Goal: Task Accomplishment & Management: Use online tool/utility

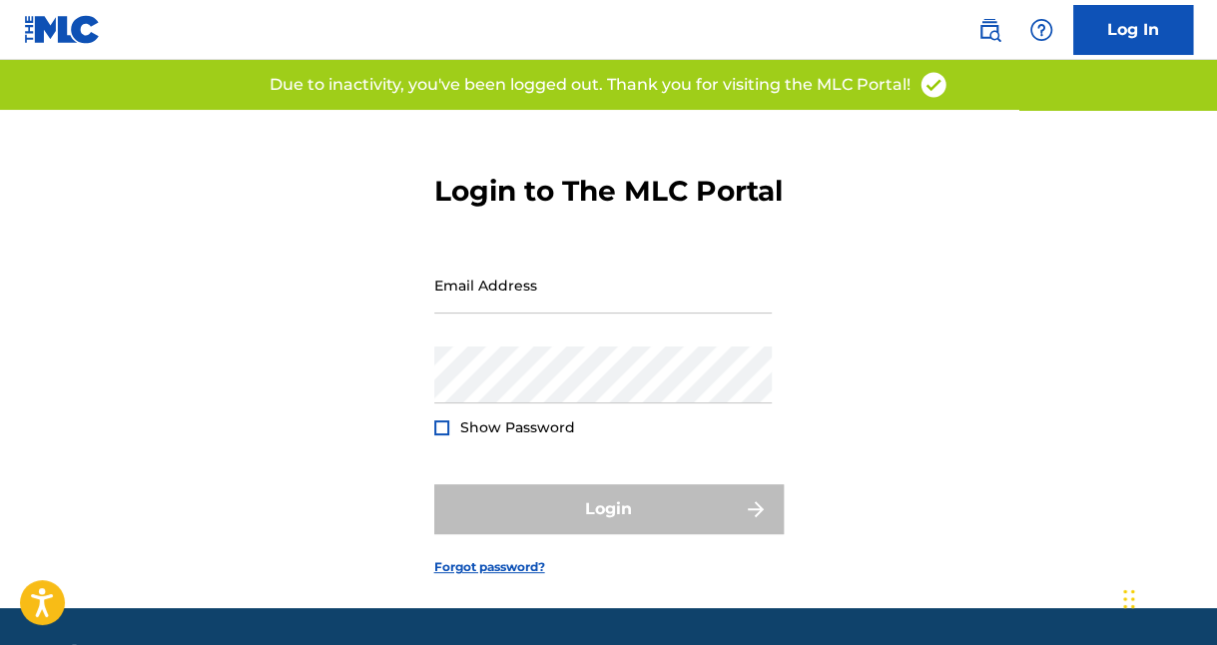
type input "[EMAIL_ADDRESS][DOMAIN_NAME]"
click at [654, 534] on div "Login" at bounding box center [608, 509] width 349 height 50
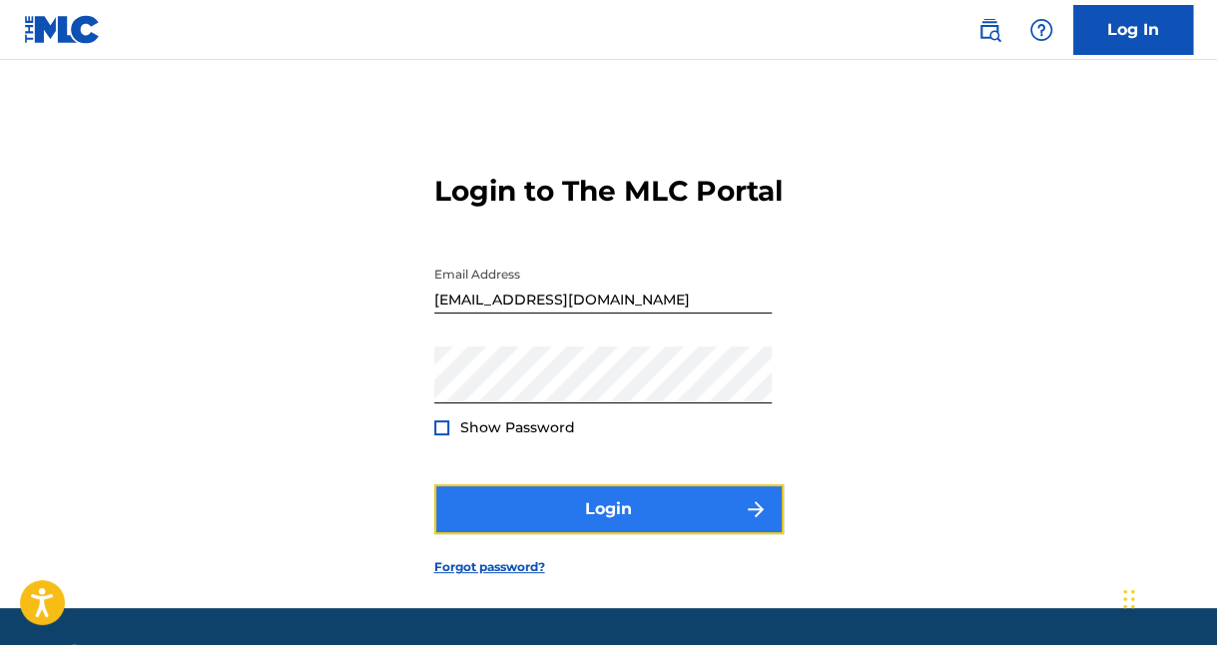
click at [627, 526] on button "Login" at bounding box center [608, 509] width 349 height 50
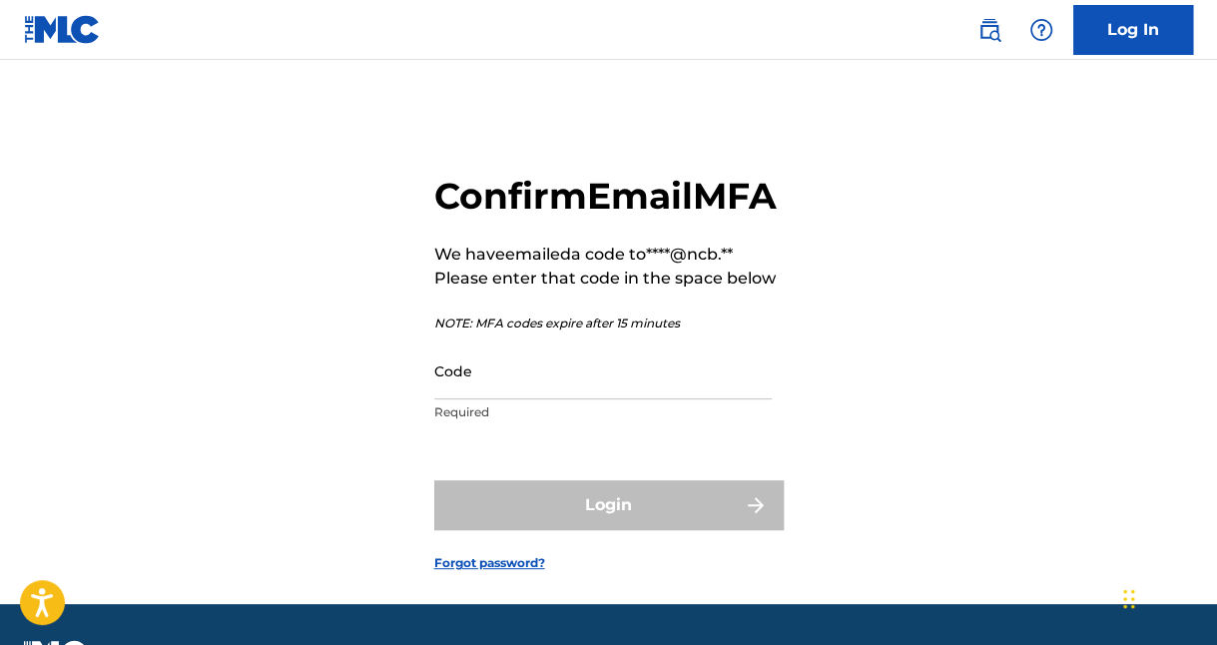
click at [1144, 344] on div "Confirm Email MFA We have emailed a code to ****@ncb.** Please enter that code …" at bounding box center [608, 357] width 1217 height 494
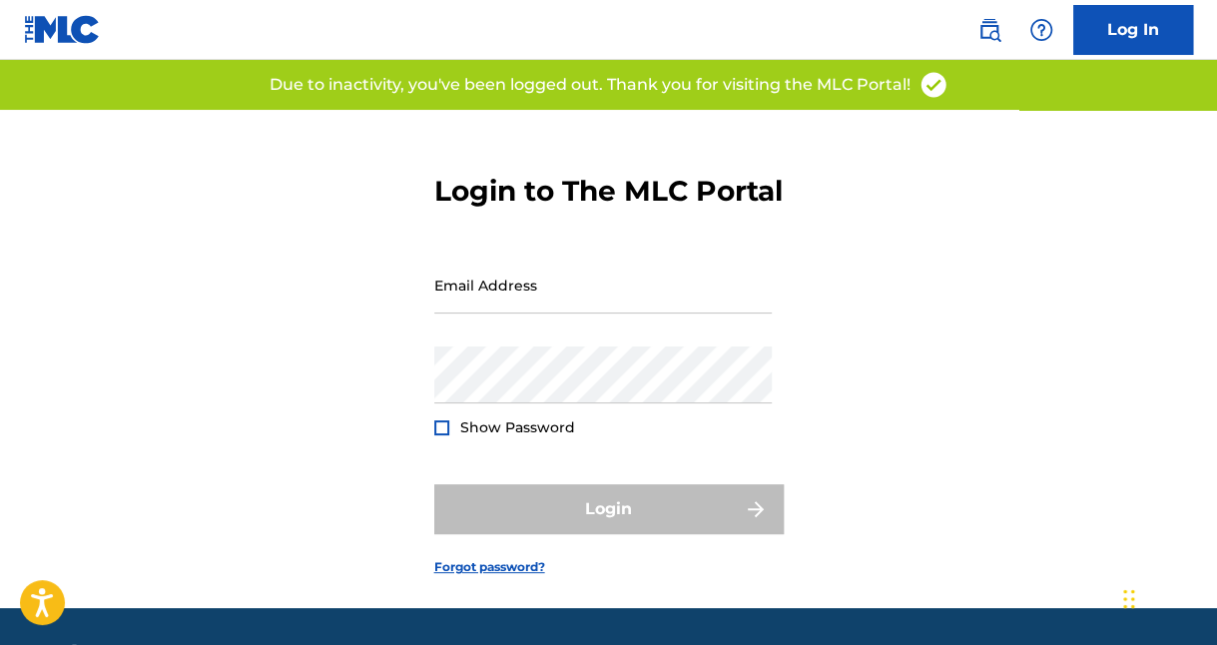
type input "[EMAIL_ADDRESS][DOMAIN_NAME]"
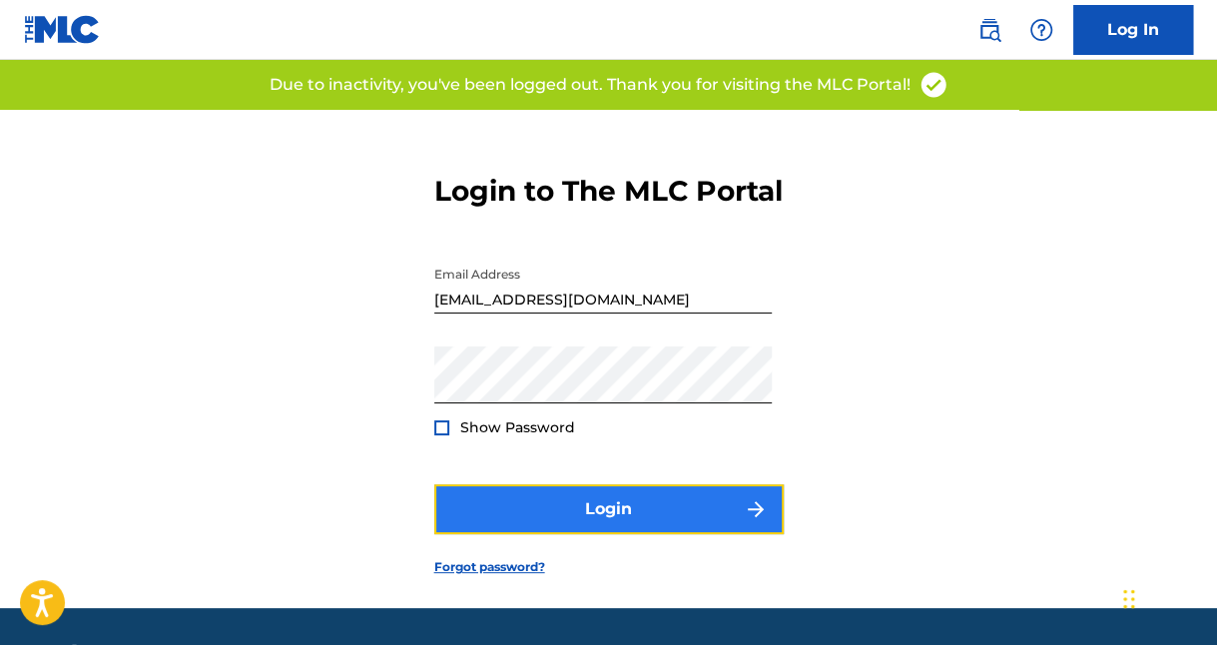
click at [570, 529] on button "Login" at bounding box center [608, 509] width 349 height 50
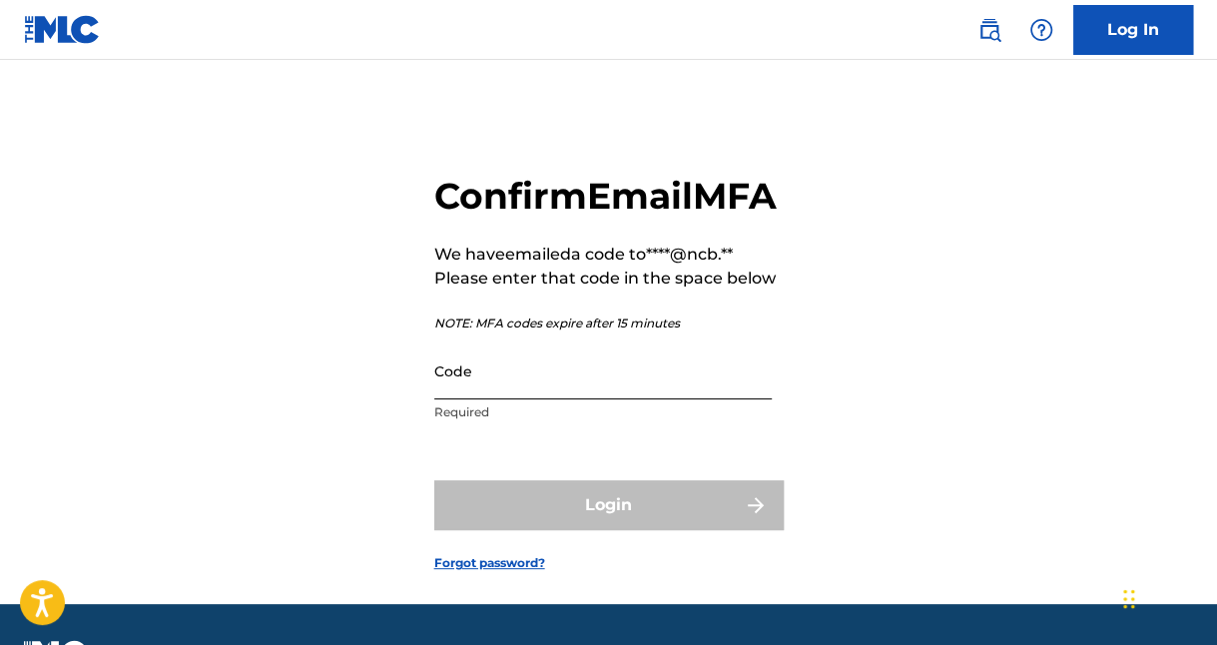
click at [540, 399] on input "Code" at bounding box center [602, 370] width 337 height 57
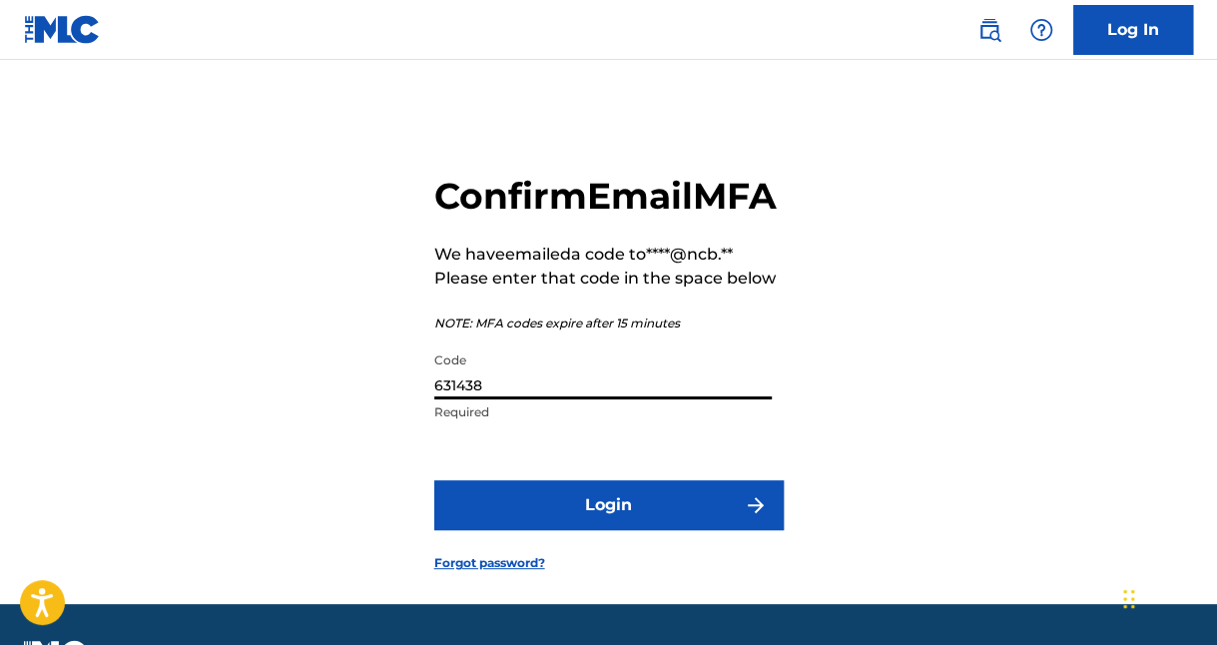
type input "631438"
click at [434, 480] on button "Login" at bounding box center [608, 505] width 349 height 50
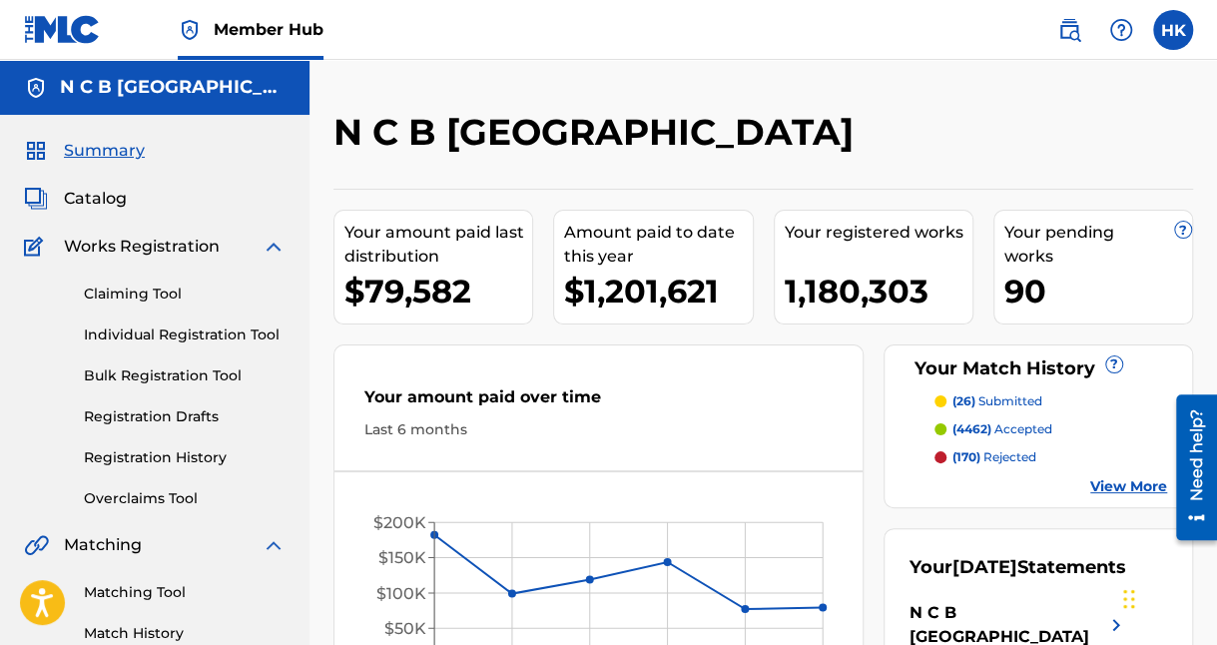
drag, startPoint x: 99, startPoint y: 200, endPoint x: 143, endPoint y: 202, distance: 44.0
click at [99, 200] on span "Catalog" at bounding box center [95, 199] width 63 height 24
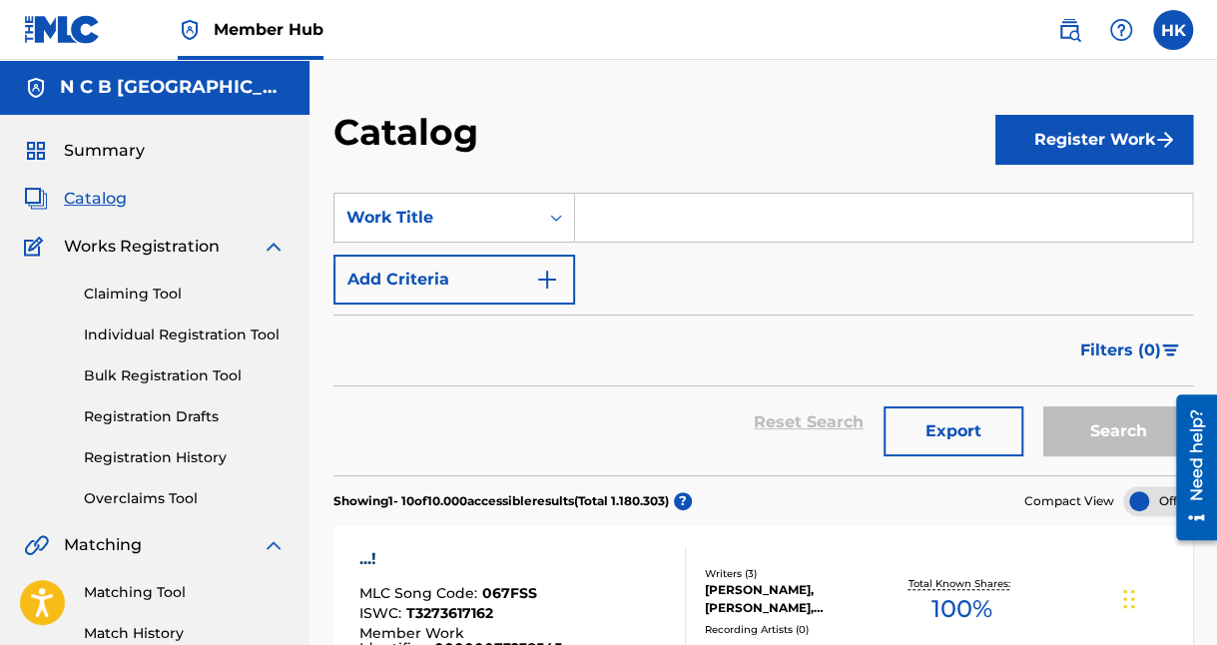
click at [668, 215] on input "Search Form" at bounding box center [883, 218] width 617 height 48
paste input "IMAGE OF A PIMP"
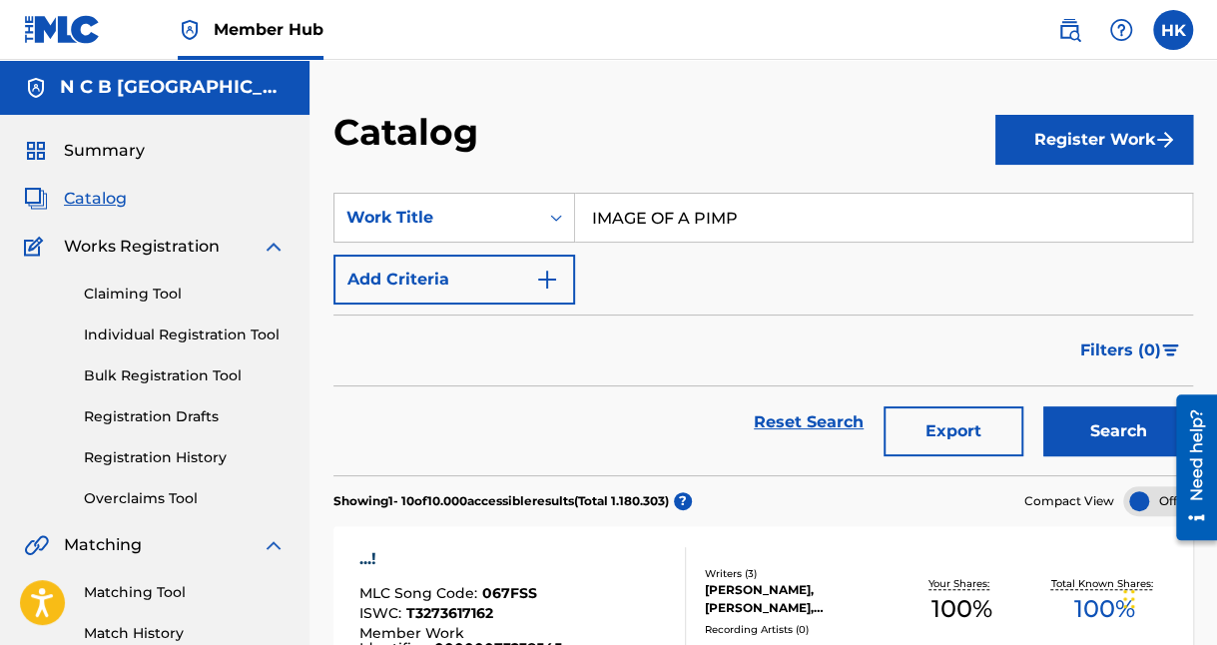
type input "IMAGE OF A PIMP"
click at [1043, 406] on button "Search" at bounding box center [1118, 431] width 150 height 50
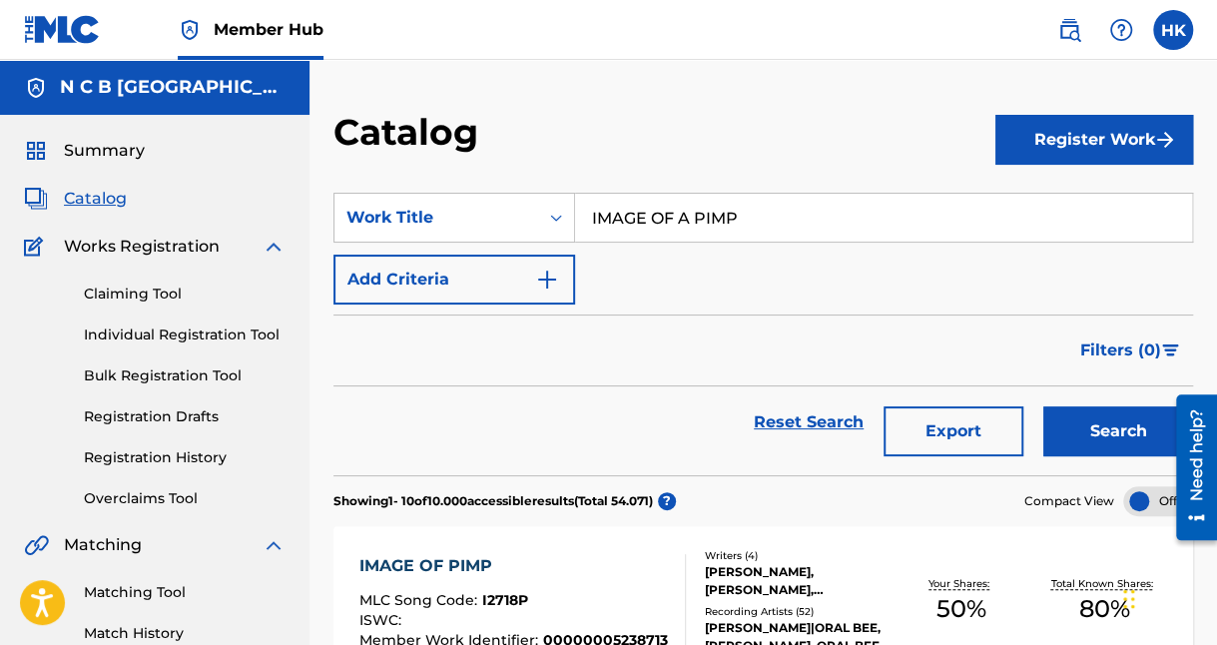
click at [774, 577] on div "[PERSON_NAME], [PERSON_NAME], [PERSON_NAME], [PERSON_NAME]" at bounding box center [797, 581] width 185 height 36
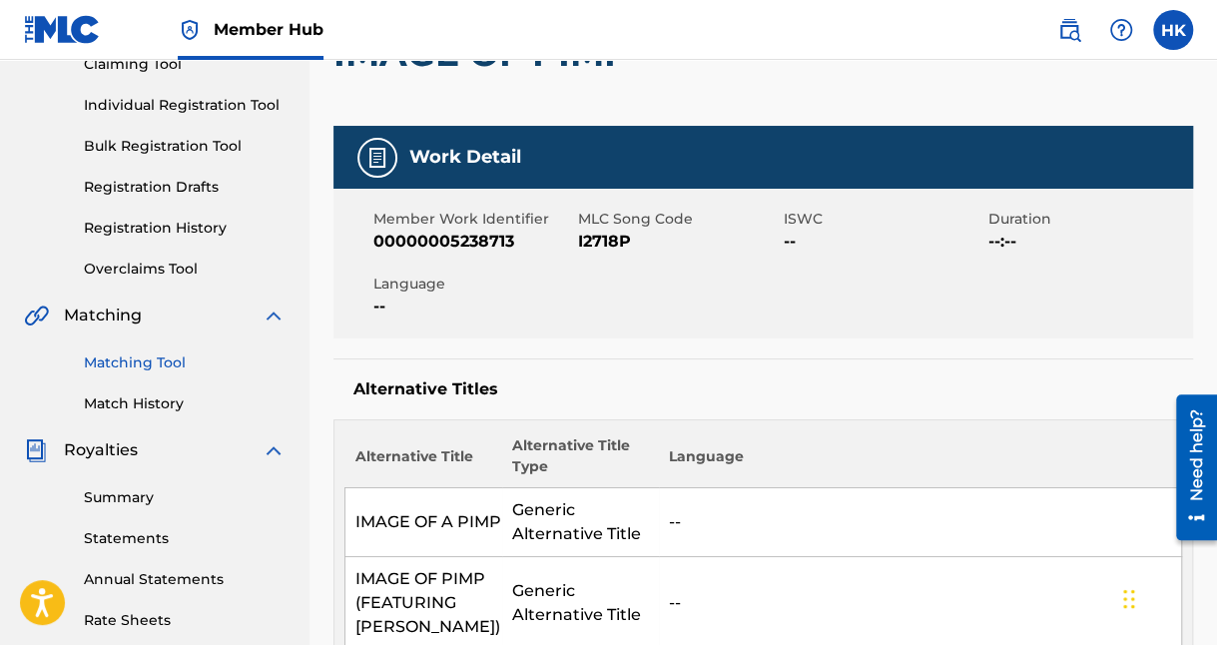
scroll to position [200, 0]
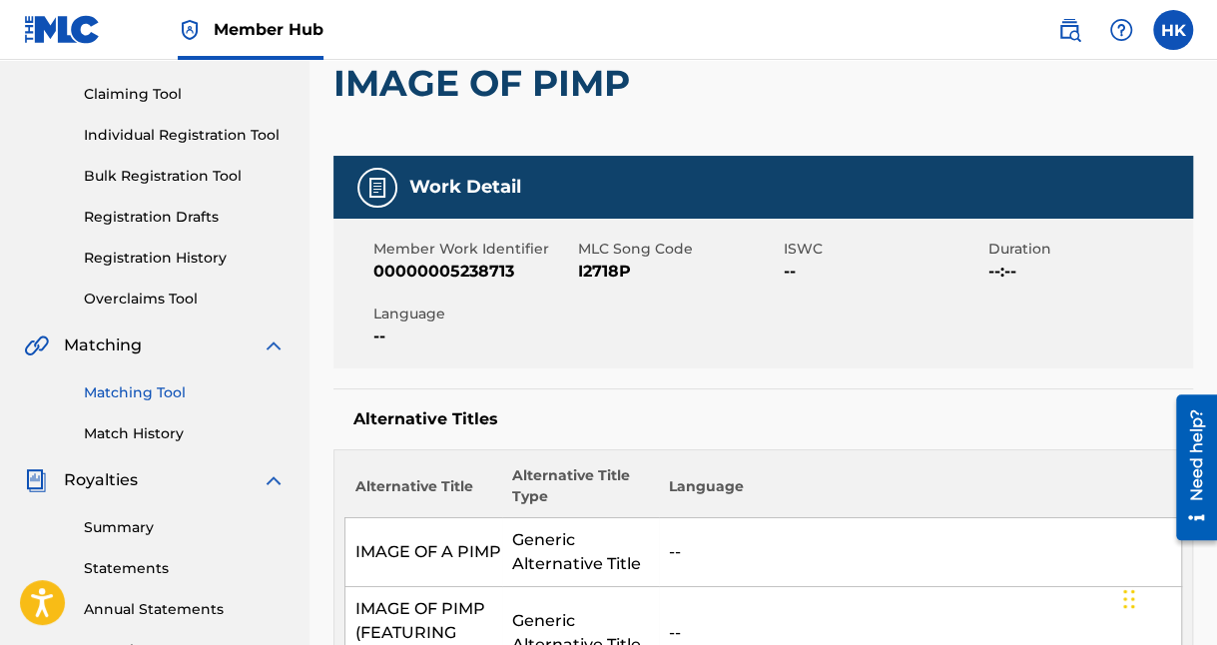
click at [145, 397] on link "Matching Tool" at bounding box center [185, 392] width 202 height 21
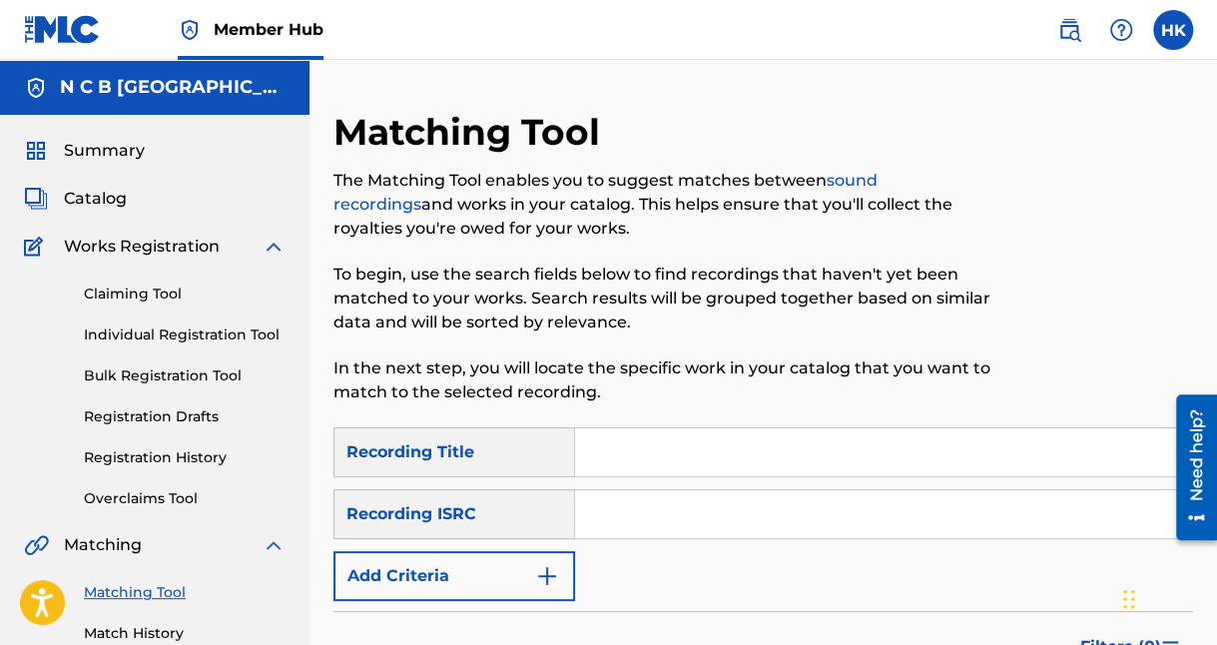
click at [697, 441] on input "Search Form" at bounding box center [883, 452] width 617 height 48
paste input "IMAGE OF A PIMP"
type input "IMAGE OF A PIMP"
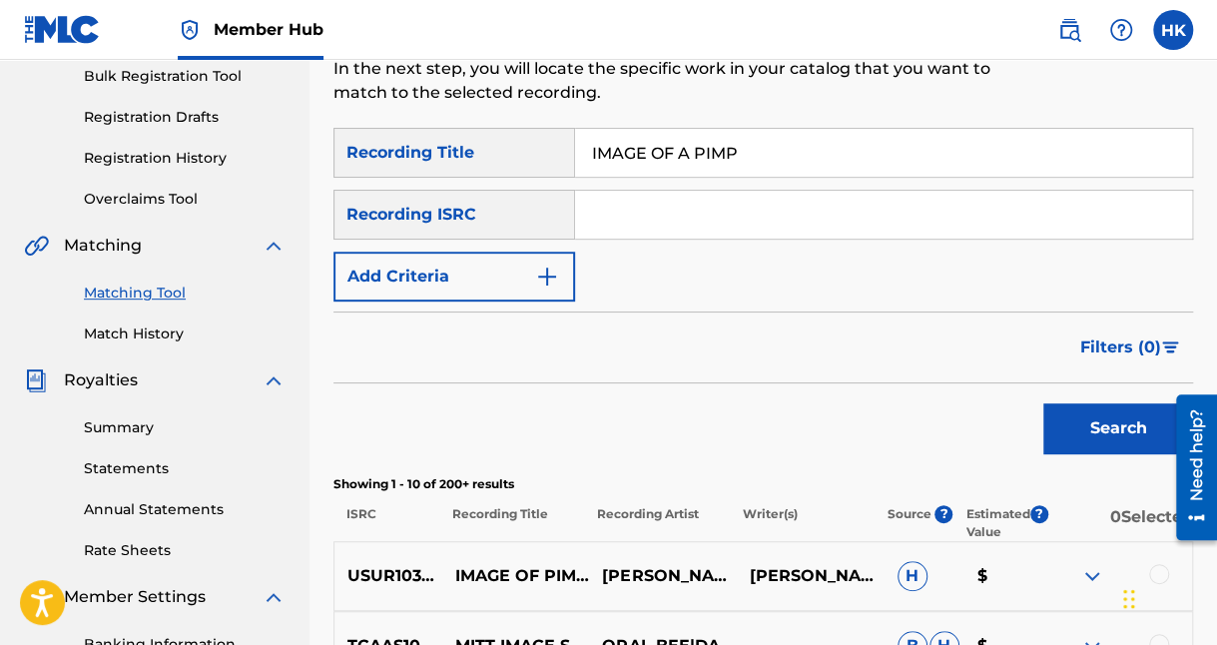
scroll to position [399, 0]
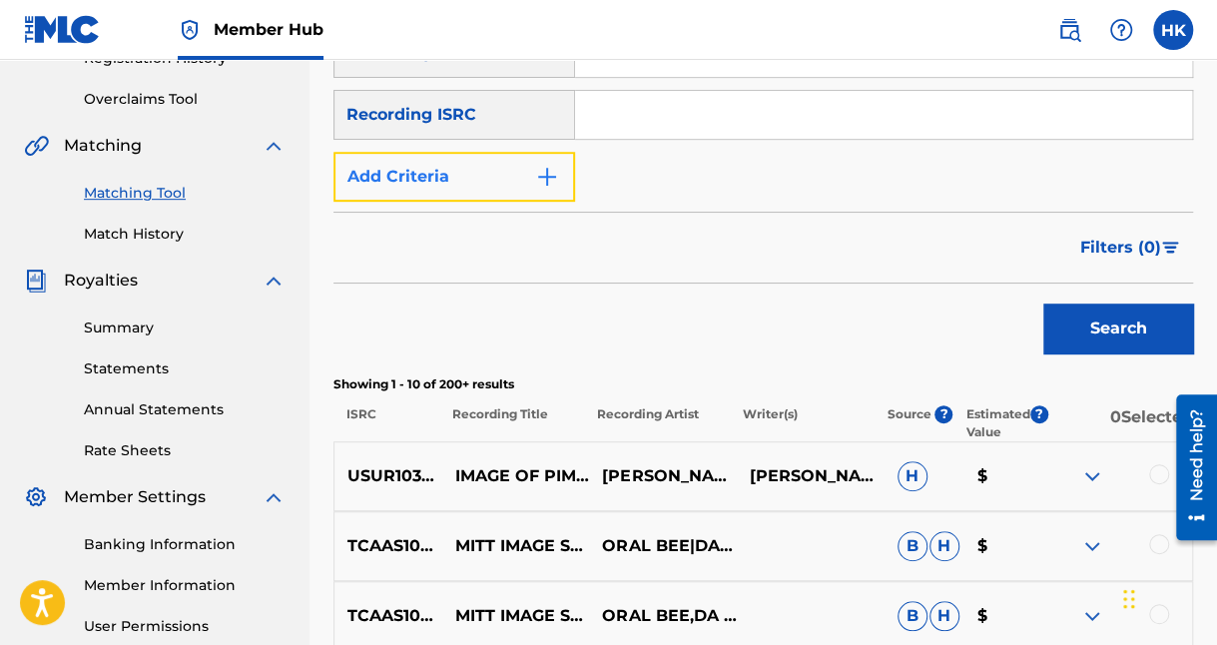
click at [556, 180] on img "Search Form" at bounding box center [547, 177] width 24 height 24
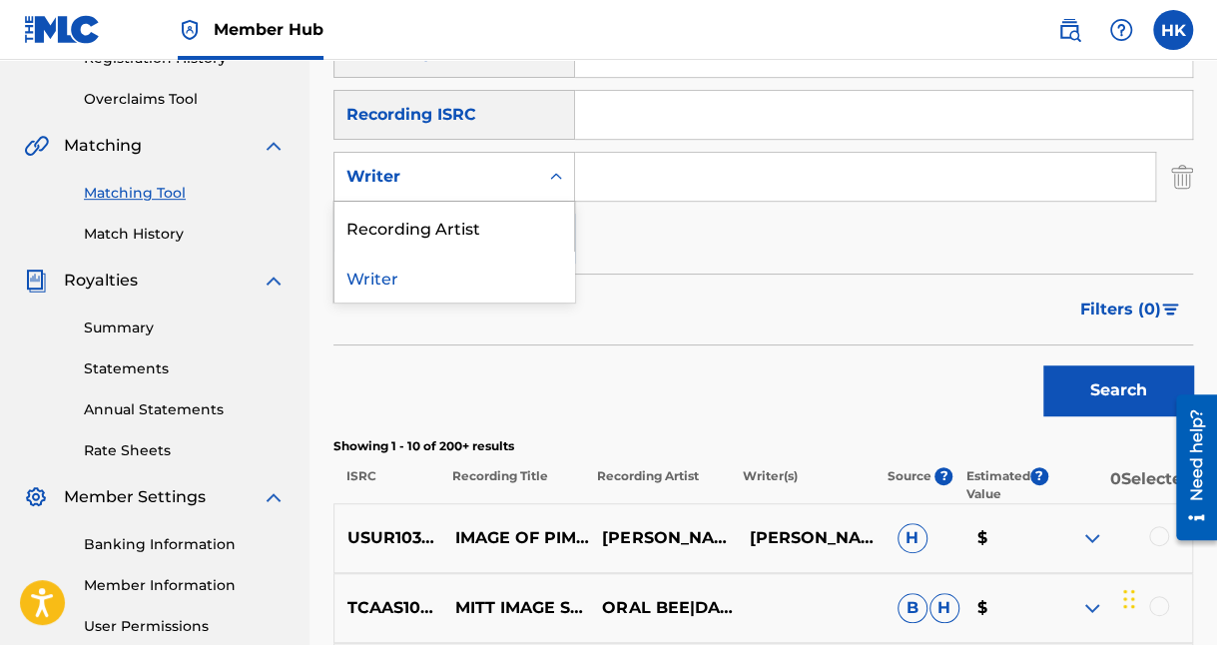
click at [540, 178] on div "Search Form" at bounding box center [556, 177] width 36 height 36
click at [481, 225] on div "Recording Artist" at bounding box center [454, 227] width 240 height 50
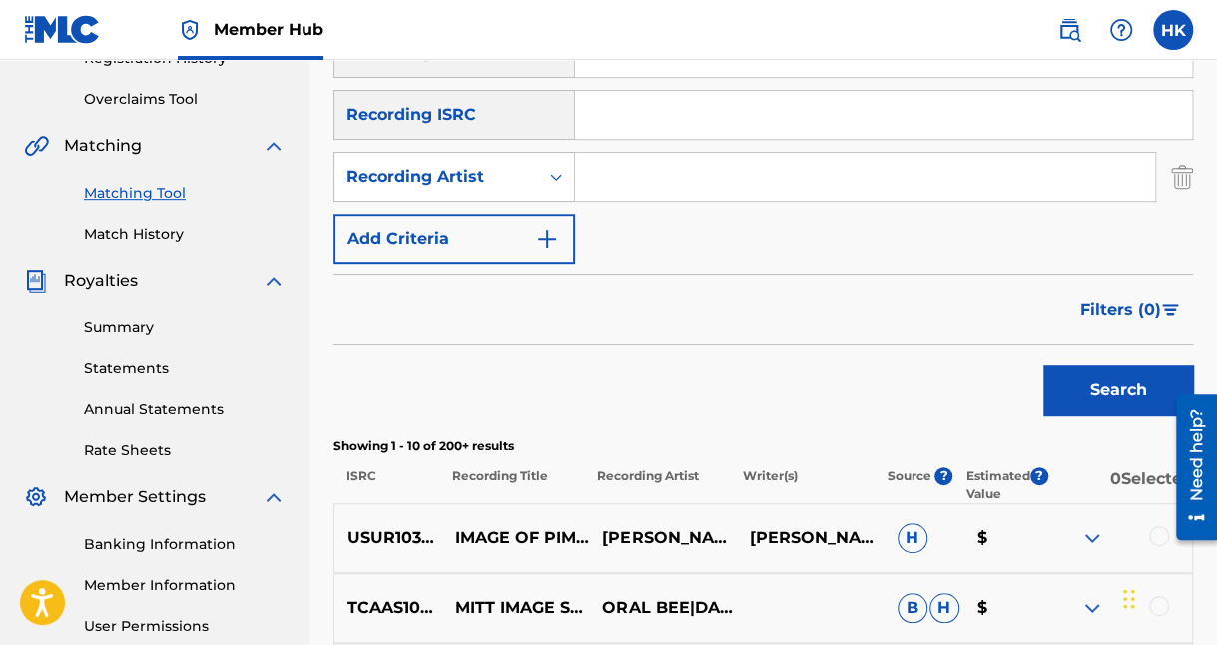
click at [654, 180] on input "Search Form" at bounding box center [865, 177] width 580 height 48
paste input "[PERSON_NAME]"
type input "[PERSON_NAME]"
click at [1043, 365] on button "Search" at bounding box center [1118, 390] width 150 height 50
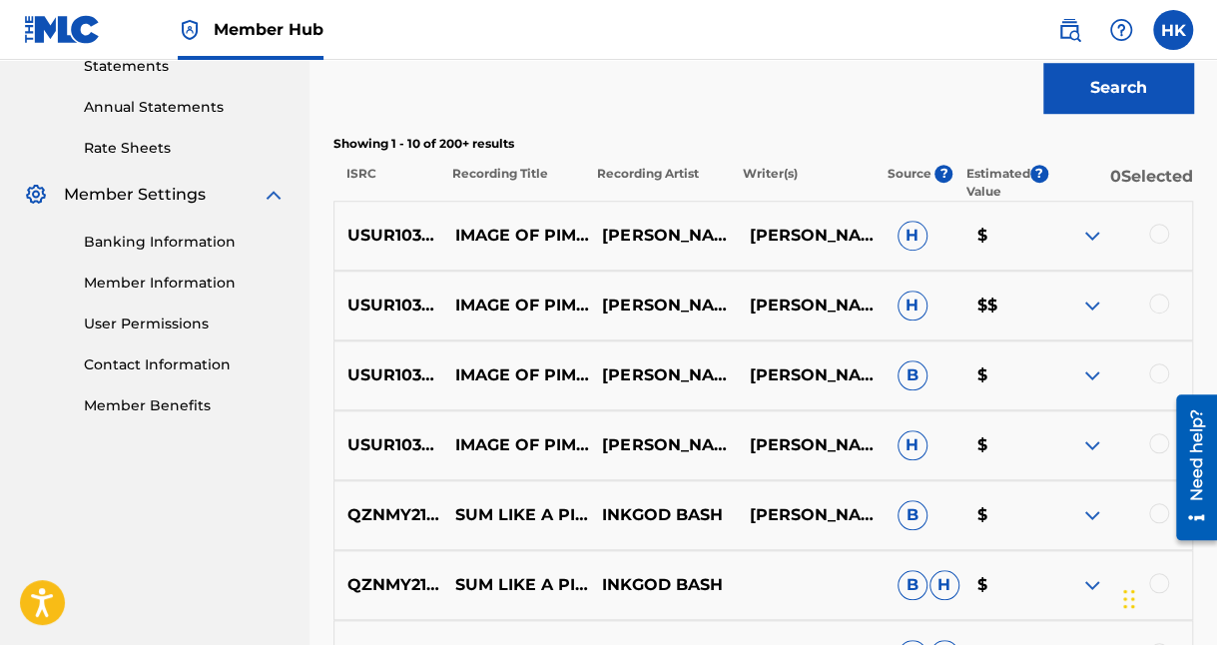
scroll to position [799, 0]
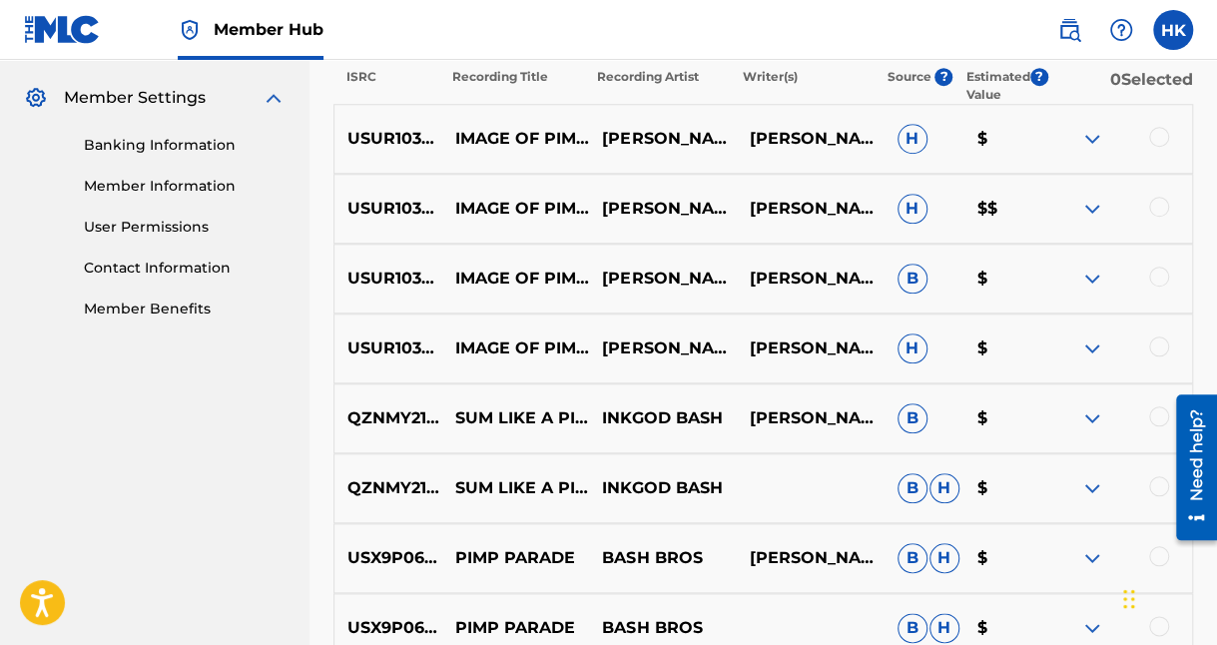
click at [1157, 138] on div at bounding box center [1159, 137] width 20 height 20
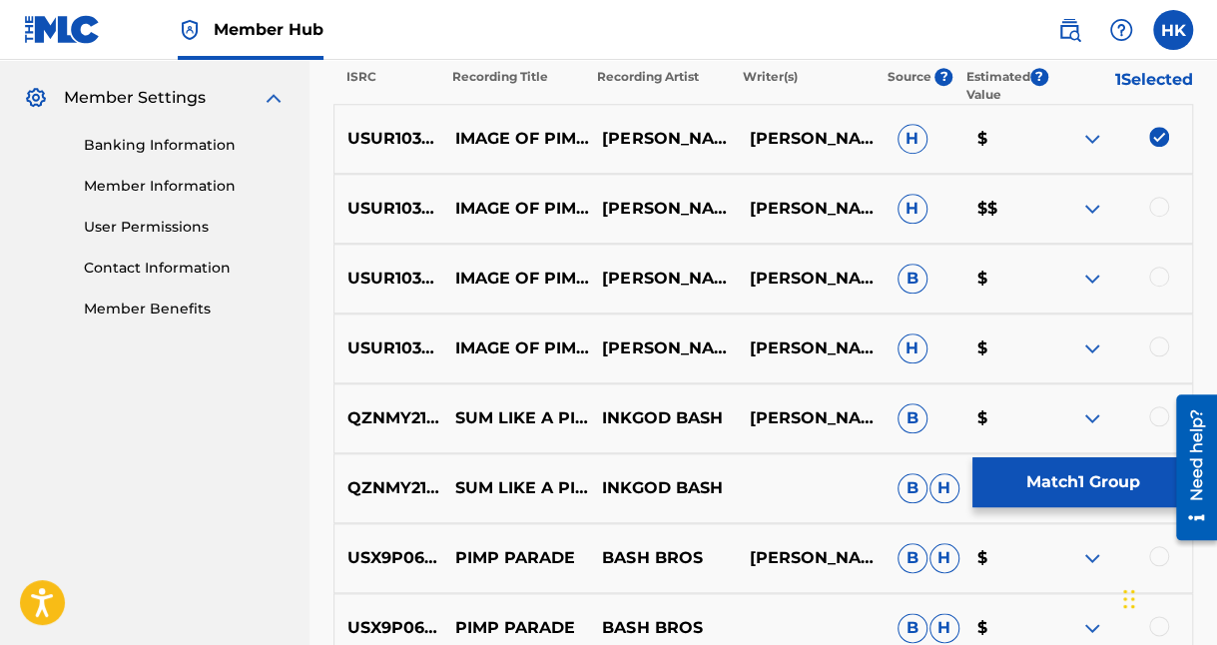
click at [1153, 202] on div at bounding box center [1159, 207] width 20 height 20
click at [1155, 280] on div at bounding box center [1159, 277] width 20 height 20
click at [1165, 349] on div at bounding box center [1159, 346] width 20 height 20
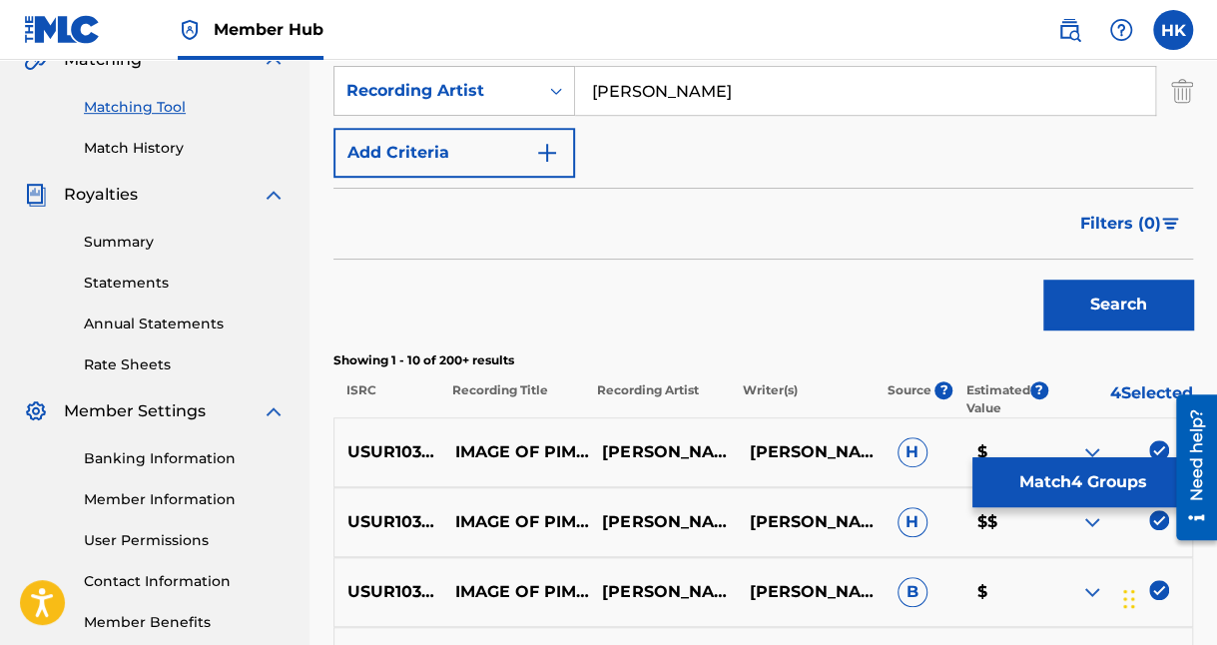
scroll to position [599, 0]
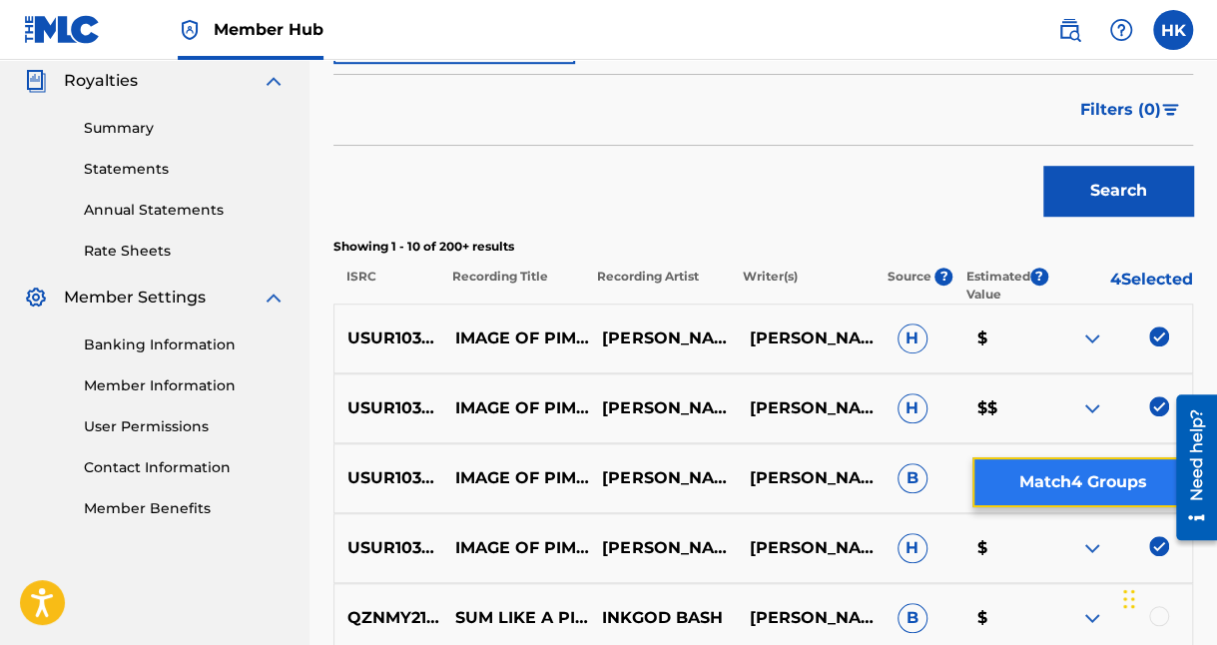
click at [1085, 469] on button "Match 4 Groups" at bounding box center [1082, 482] width 221 height 50
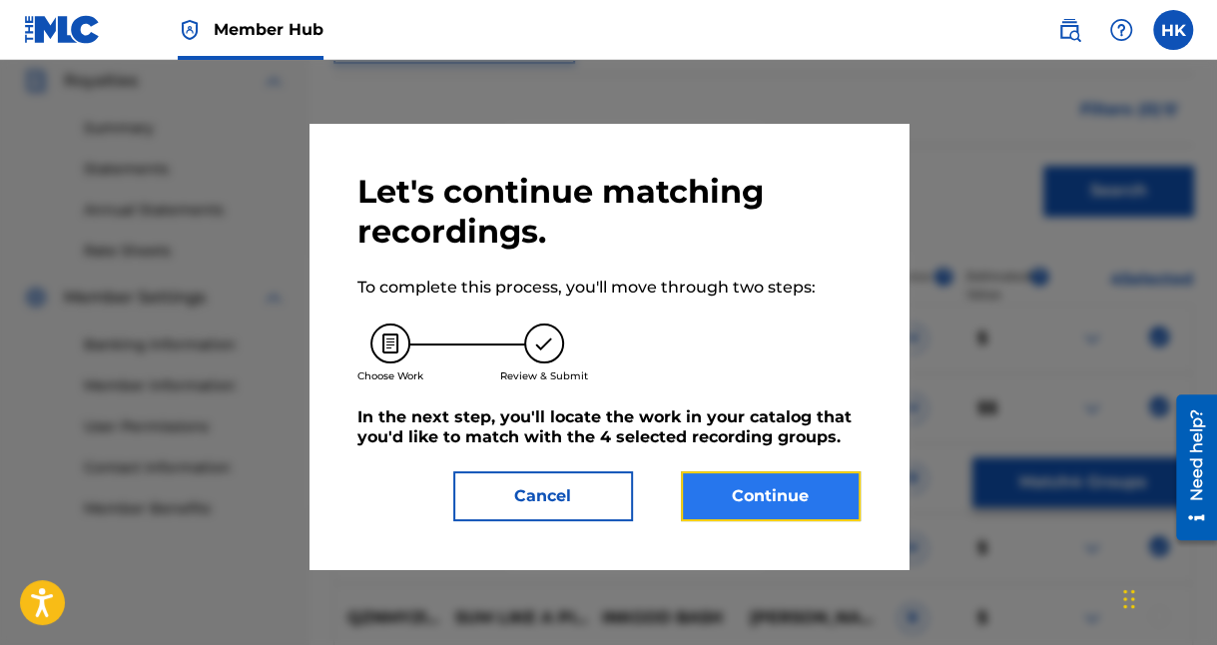
click at [748, 495] on button "Continue" at bounding box center [771, 496] width 180 height 50
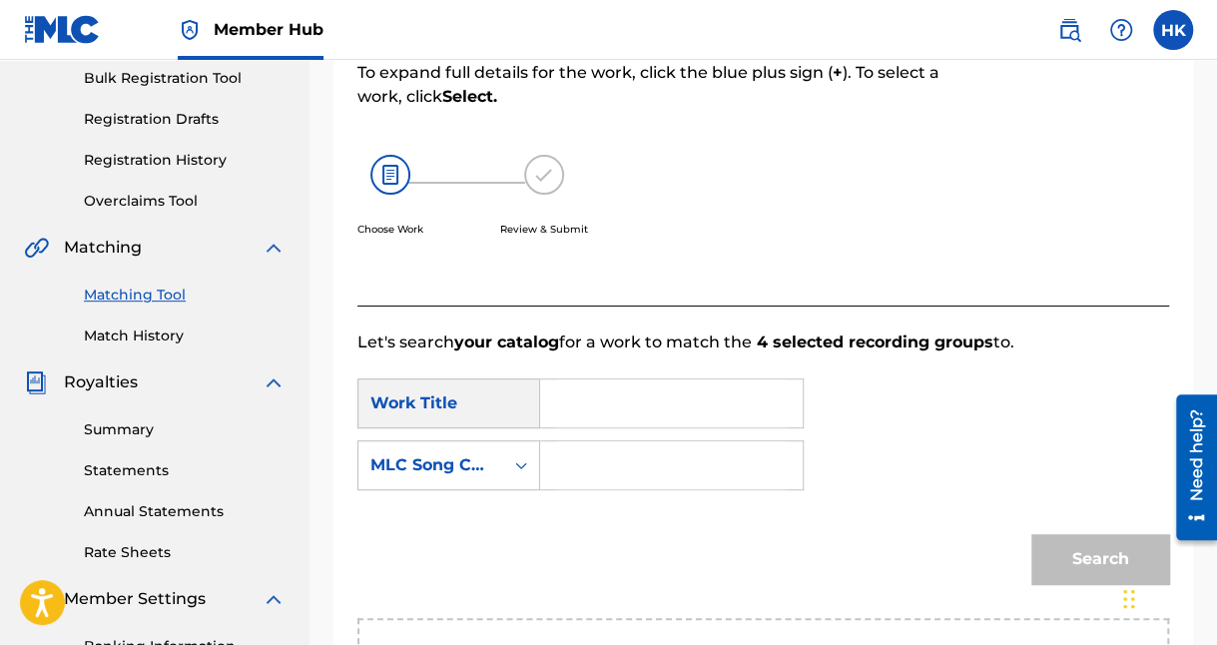
scroll to position [200, 0]
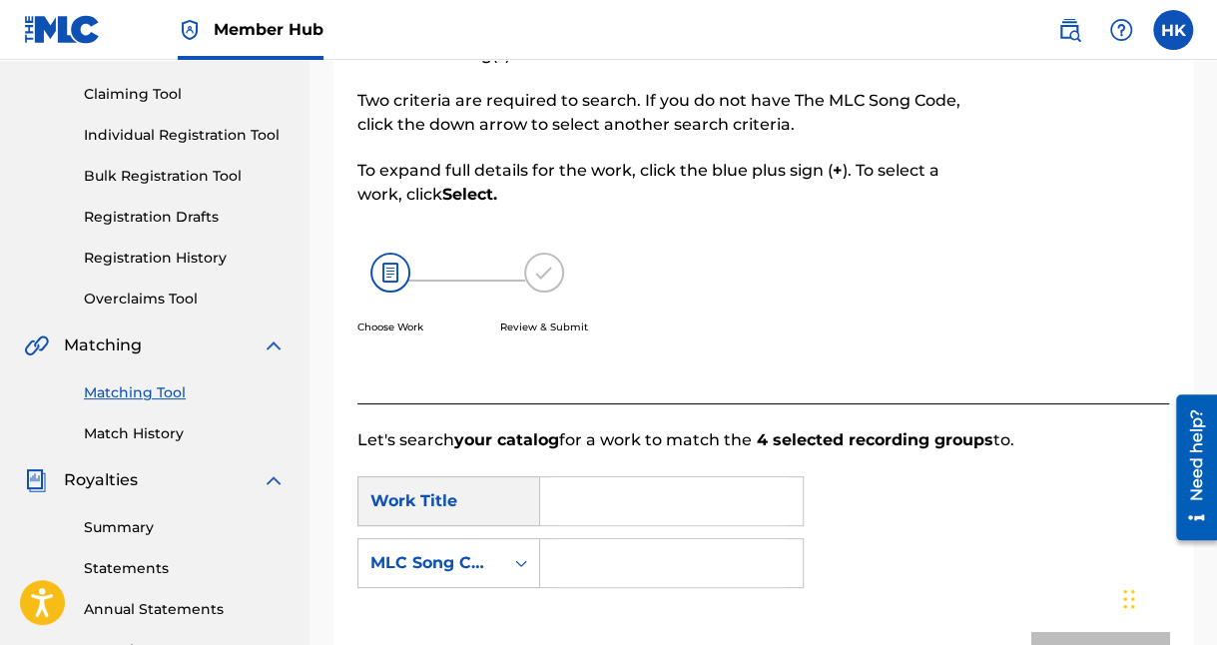
click at [614, 497] on input "Search Form" at bounding box center [671, 501] width 229 height 48
paste input "[PERSON_NAME]"
type input "B"
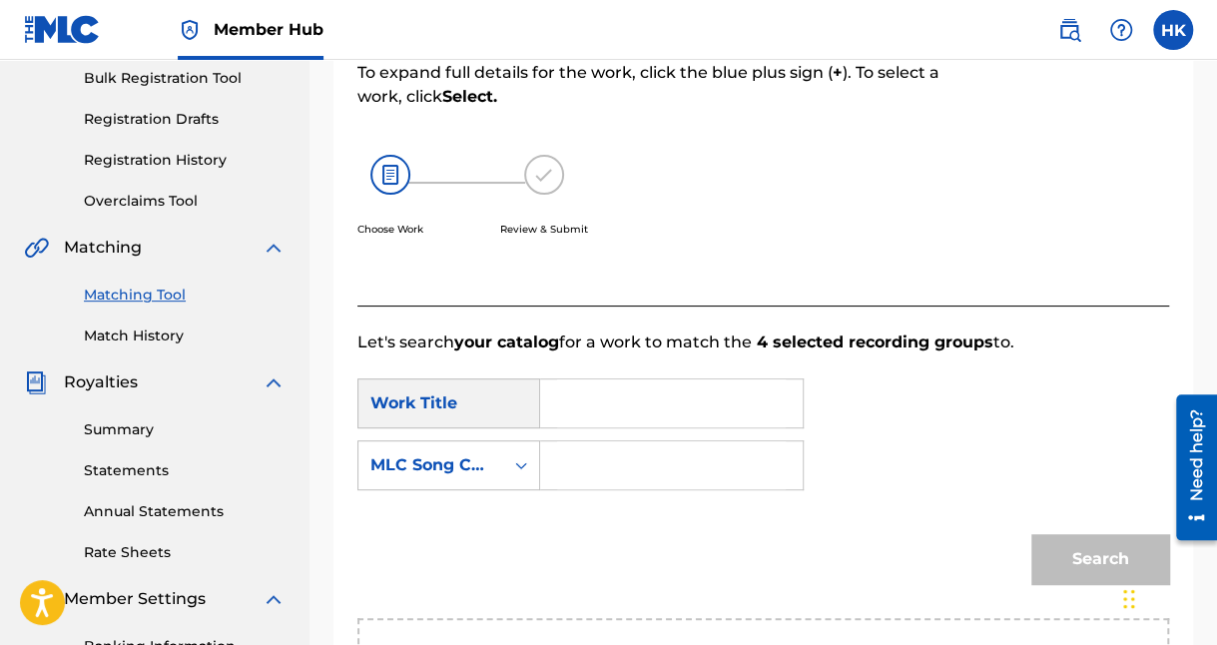
scroll to position [299, 0]
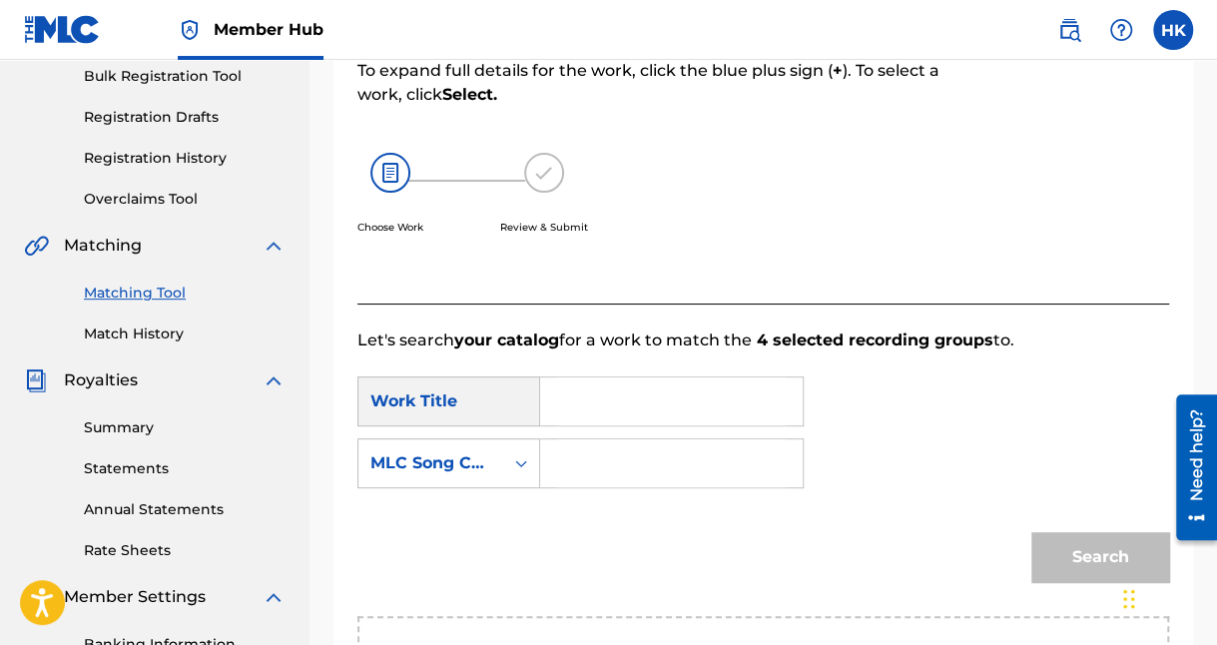
paste input "IMAGE OF A PIMP"
type input "IMAGE OF A PIMP"
click at [532, 460] on div "Search Form" at bounding box center [521, 463] width 36 height 36
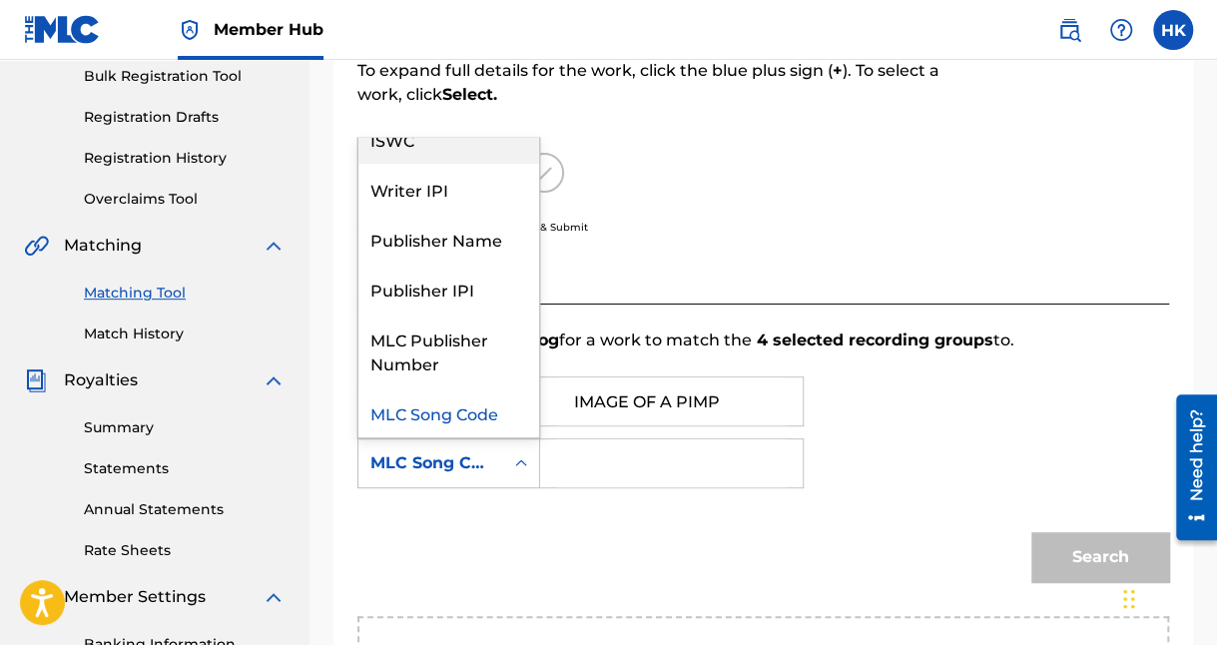
scroll to position [0, 0]
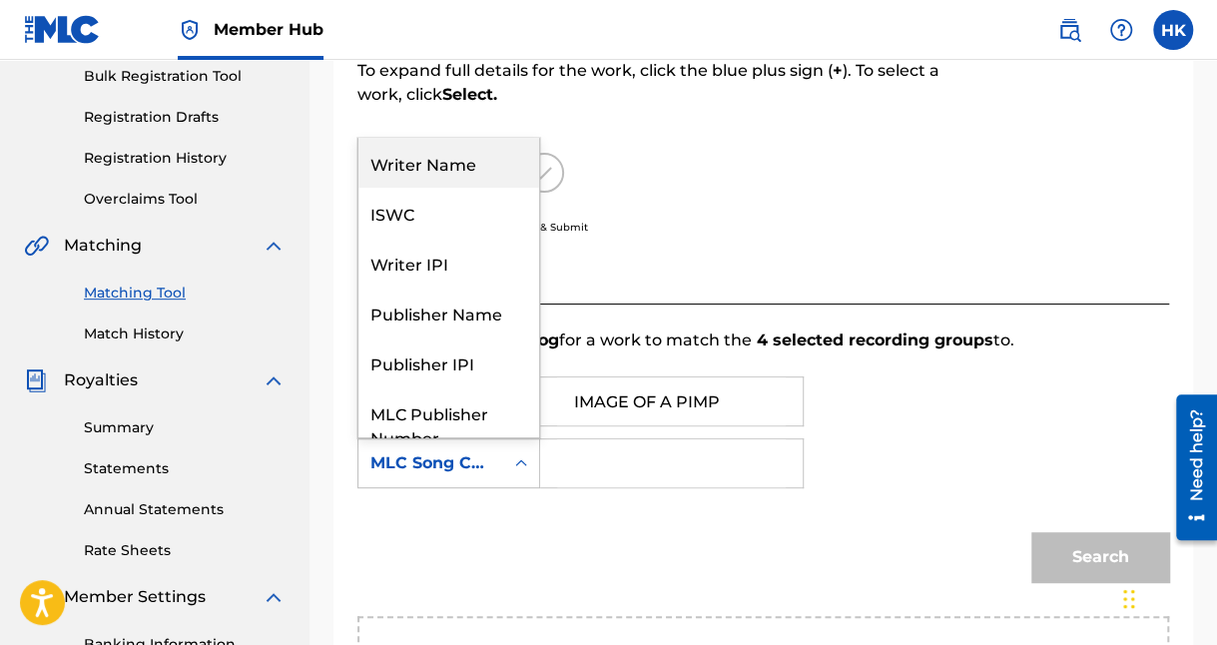
click at [453, 164] on div "Writer Name" at bounding box center [448, 163] width 181 height 50
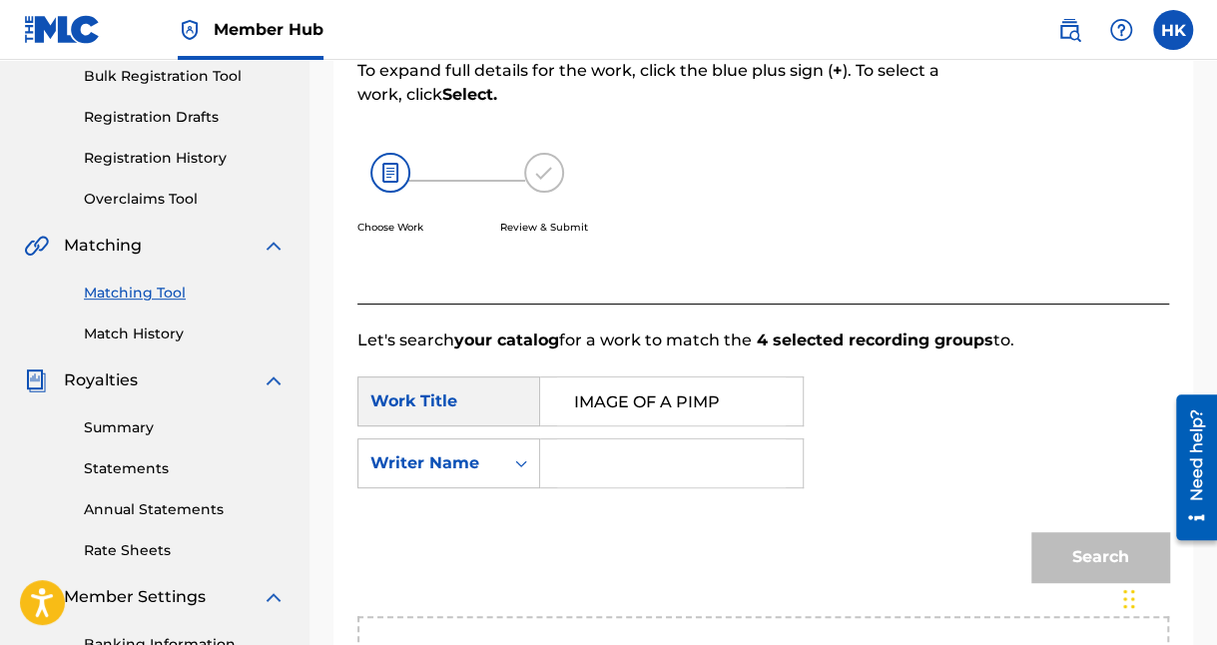
click at [578, 449] on input "Search Form" at bounding box center [671, 463] width 229 height 48
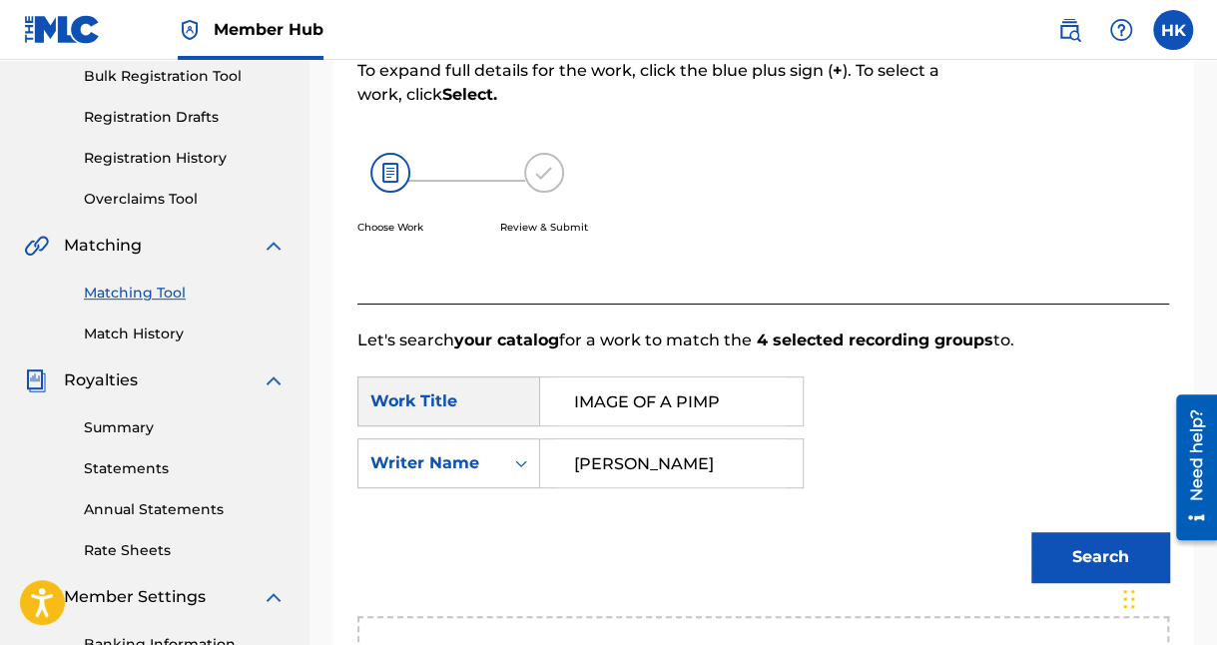
type input "[PERSON_NAME]"
click at [1099, 556] on button "Search" at bounding box center [1100, 557] width 138 height 50
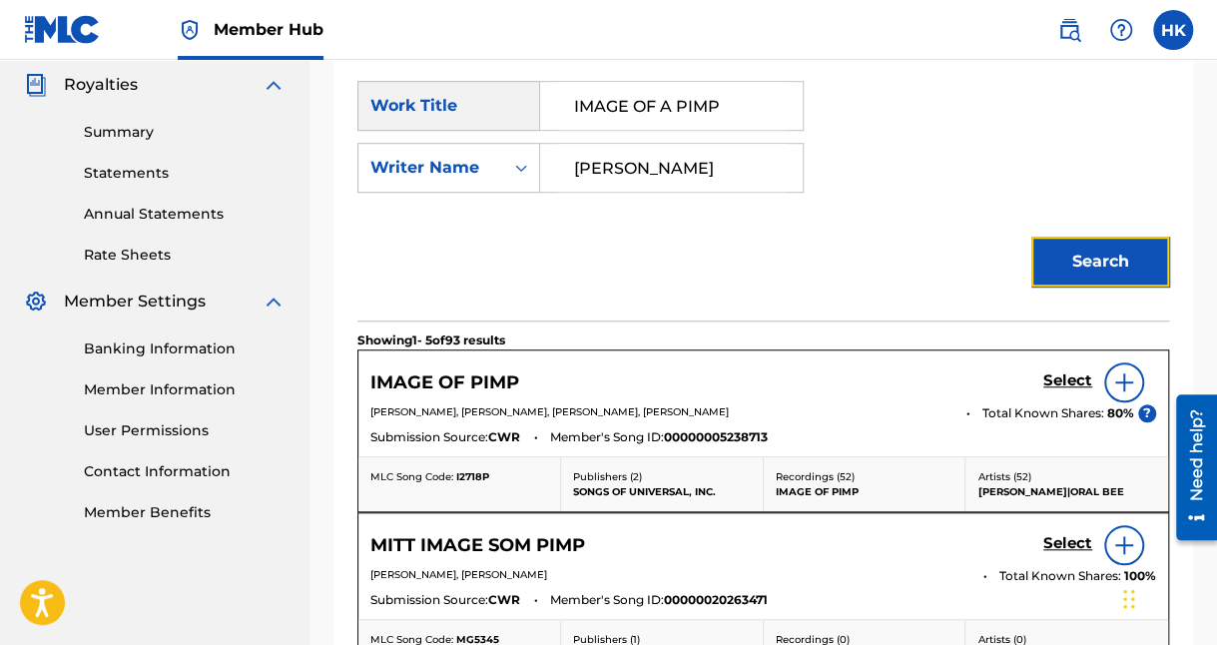
scroll to position [699, 0]
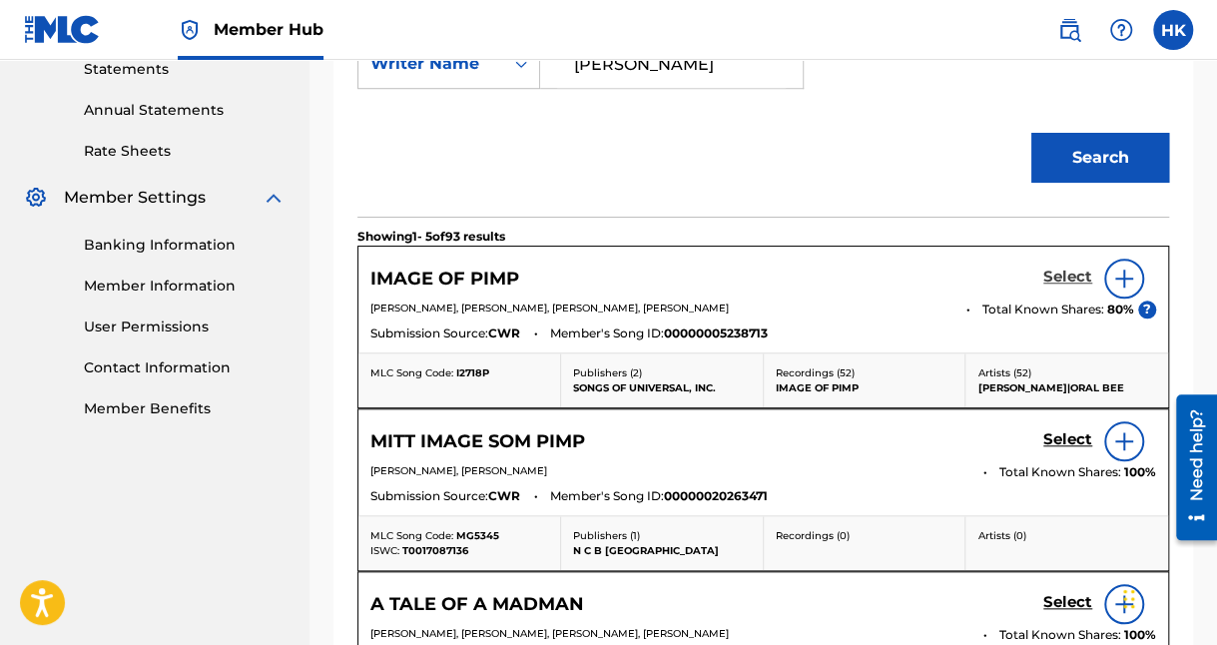
click at [1077, 273] on h5 "Select" at bounding box center [1067, 277] width 49 height 19
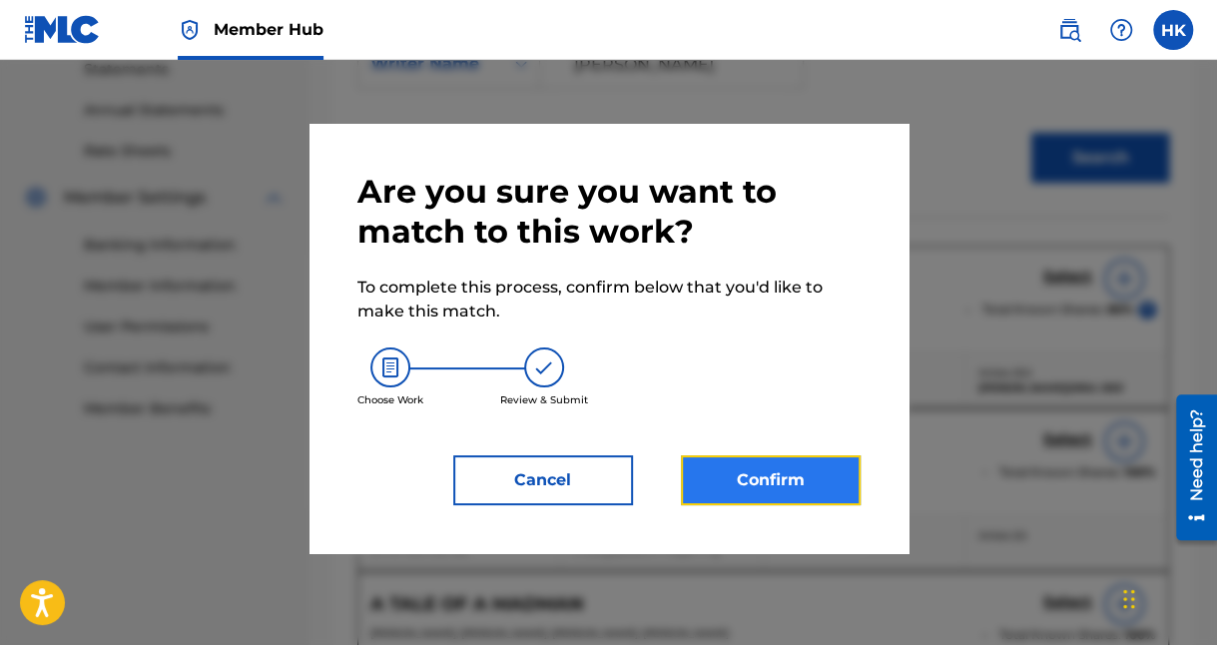
click at [833, 471] on button "Confirm" at bounding box center [771, 480] width 180 height 50
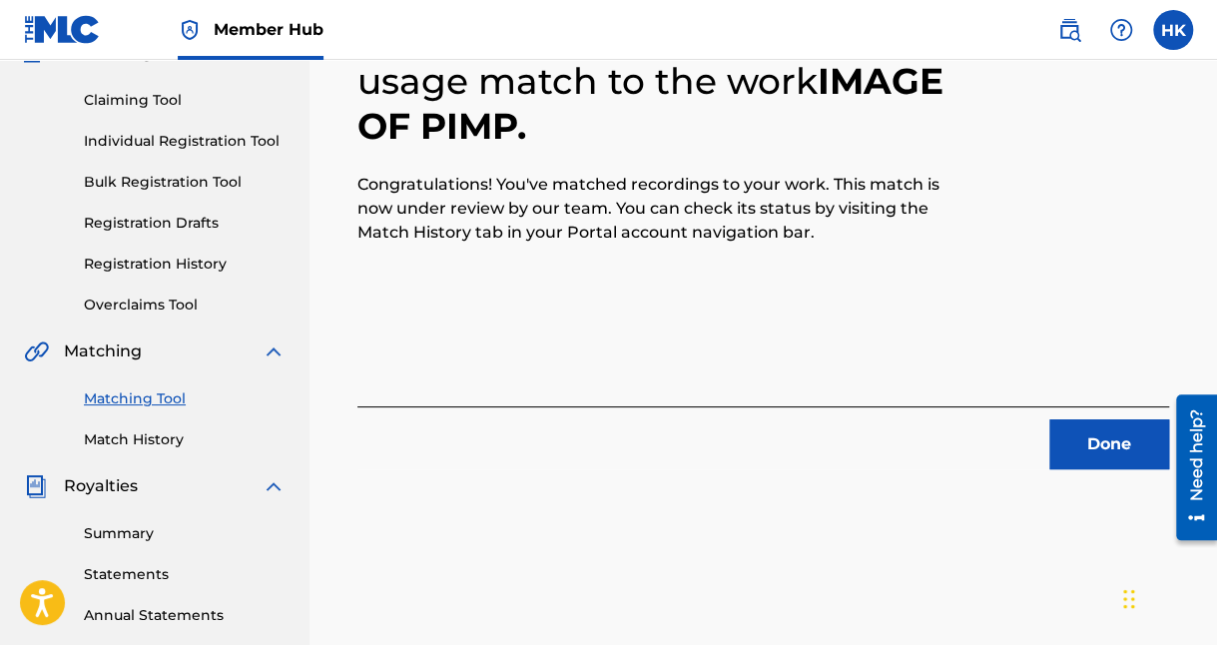
scroll to position [0, 0]
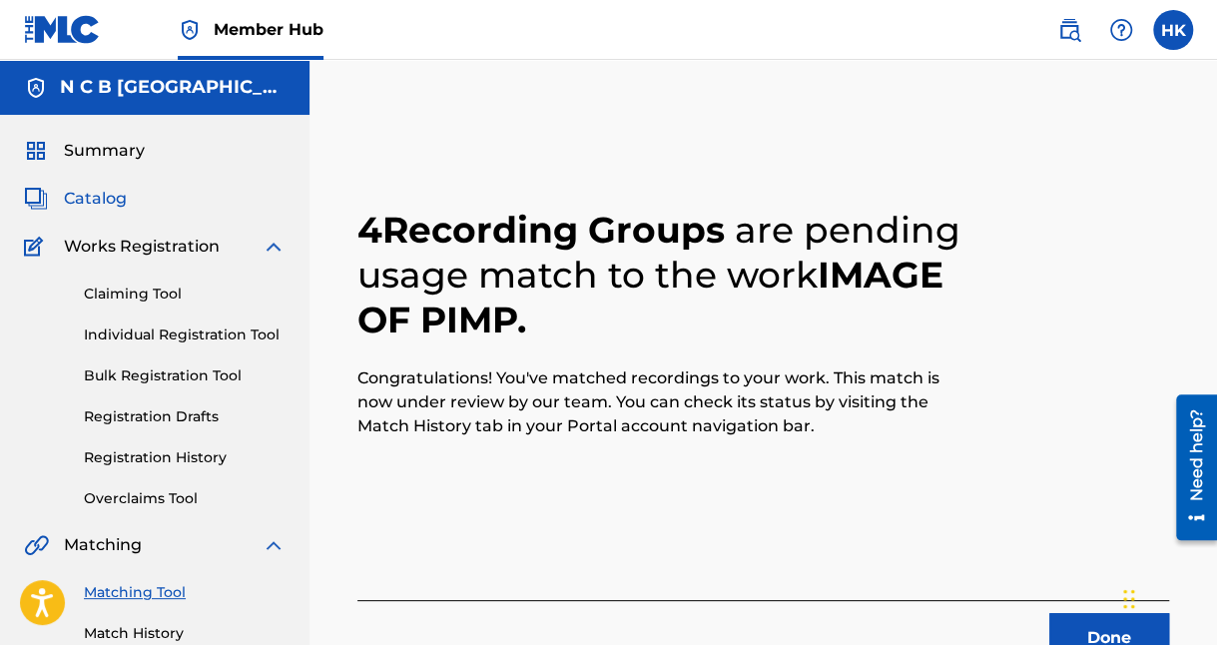
click at [93, 200] on span "Catalog" at bounding box center [95, 199] width 63 height 24
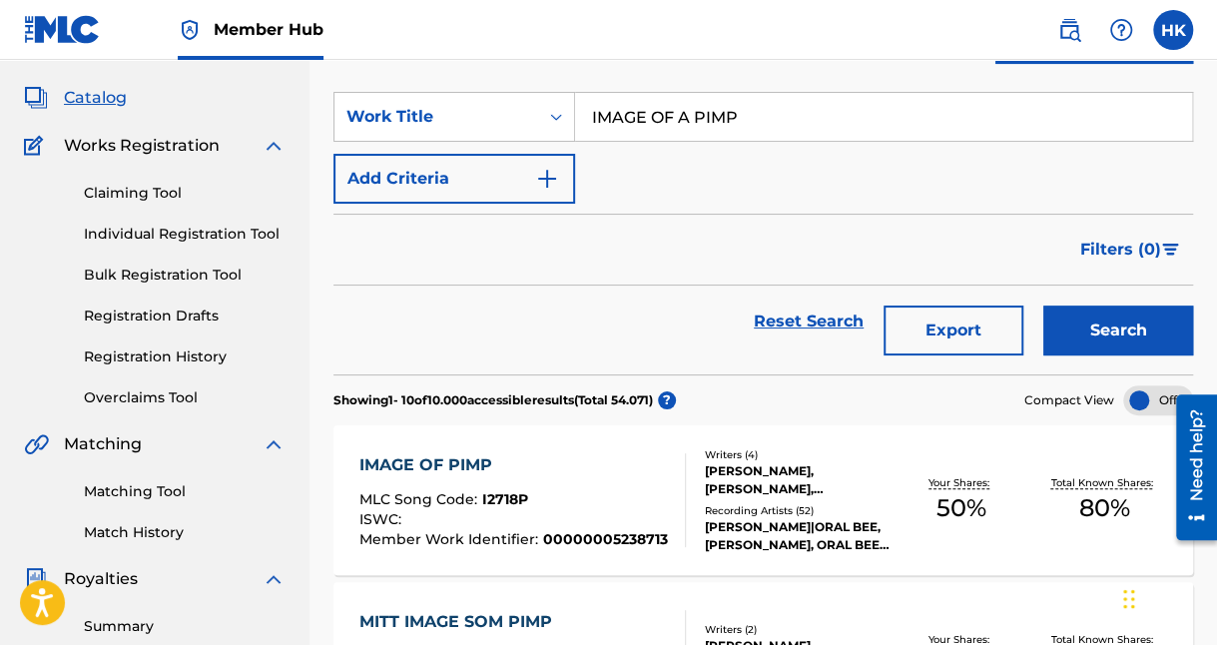
scroll to position [200, 0]
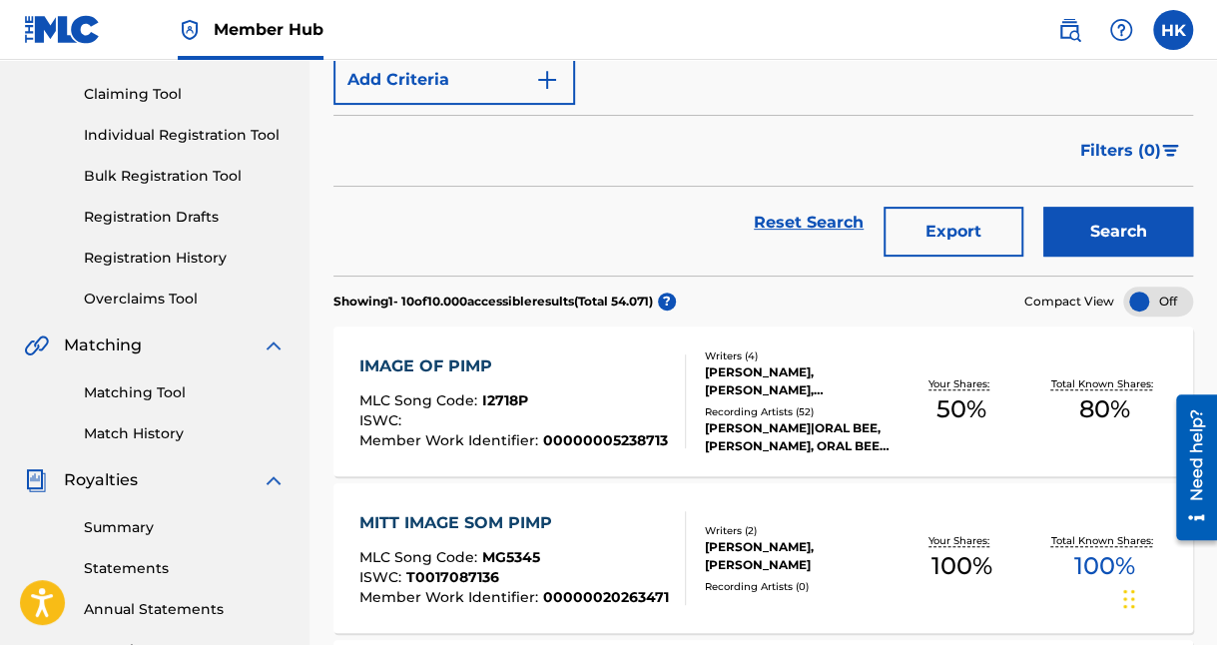
click at [474, 375] on div "IMAGE OF PIMP" at bounding box center [513, 366] width 308 height 24
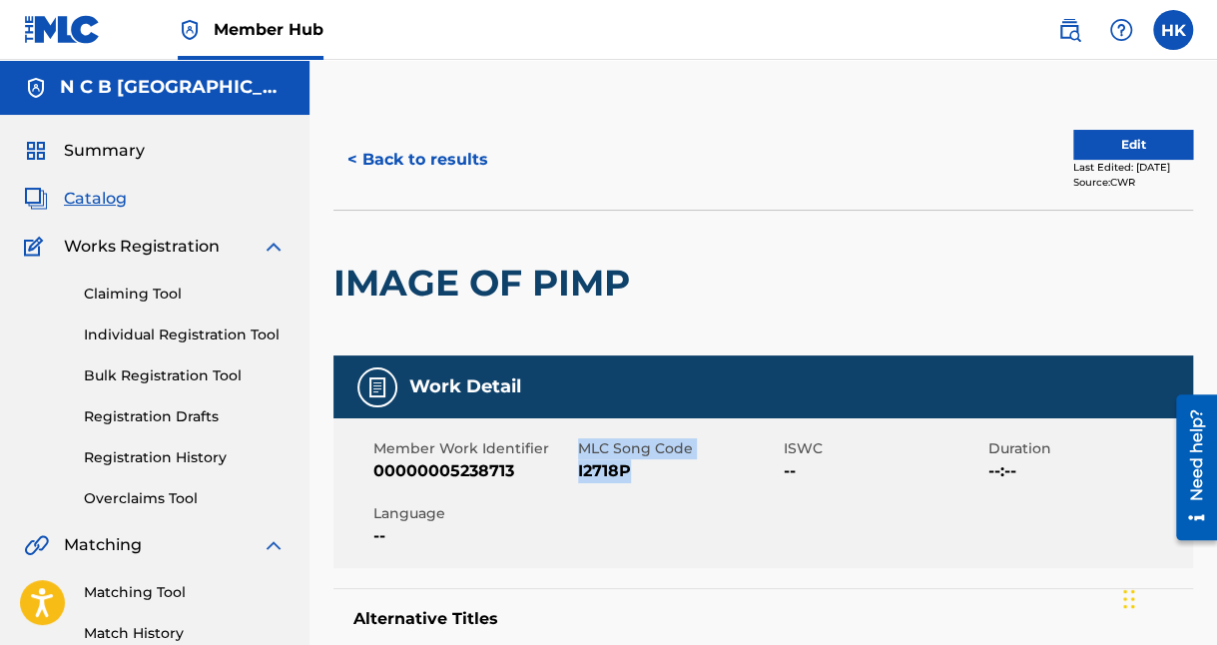
drag, startPoint x: 577, startPoint y: 467, endPoint x: 634, endPoint y: 474, distance: 57.3
click at [634, 474] on div "Member Work Identifier 00000005238713 MLC Song Code I2718P ISWC -- Duration --:…" at bounding box center [763, 493] width 860 height 150
click at [635, 481] on span "I2718P" at bounding box center [678, 471] width 200 height 24
click at [678, 541] on div "Member Work Identifier 00000005238713 MLC Song Code I2718P ISWC -- Duration --:…" at bounding box center [763, 493] width 860 height 150
drag, startPoint x: 638, startPoint y: 467, endPoint x: 579, endPoint y: 470, distance: 59.0
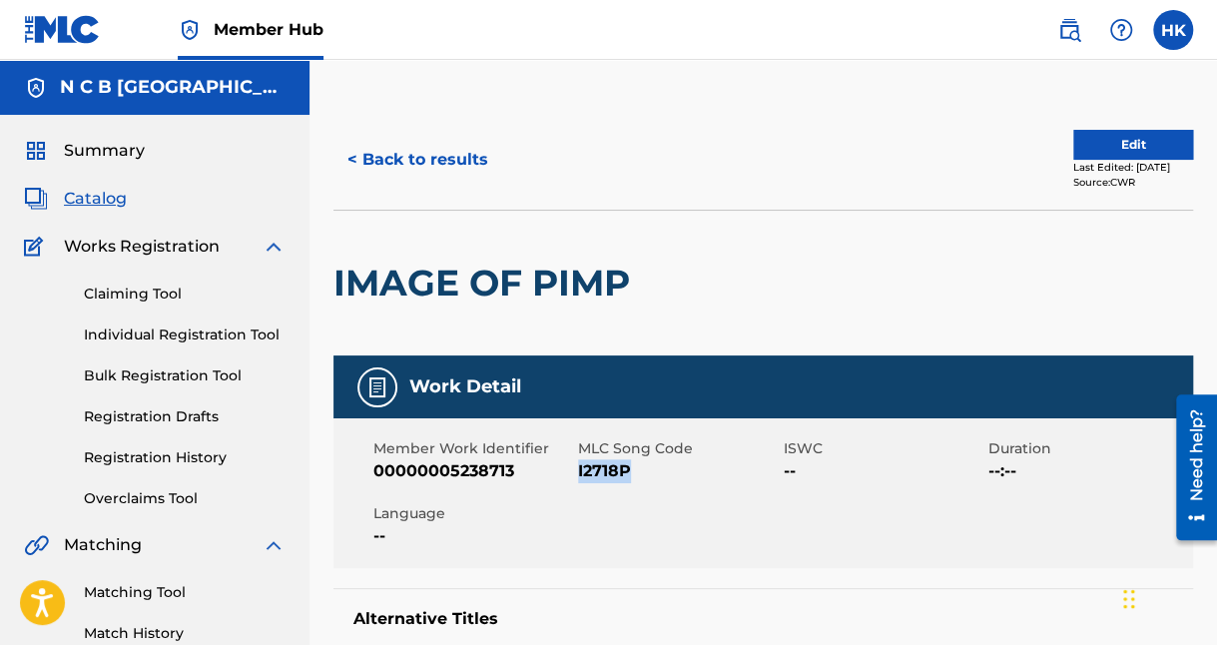
click at [579, 470] on span "I2718P" at bounding box center [678, 471] width 200 height 24
copy span "I2718P"
click at [111, 194] on span "Catalog" at bounding box center [95, 199] width 63 height 24
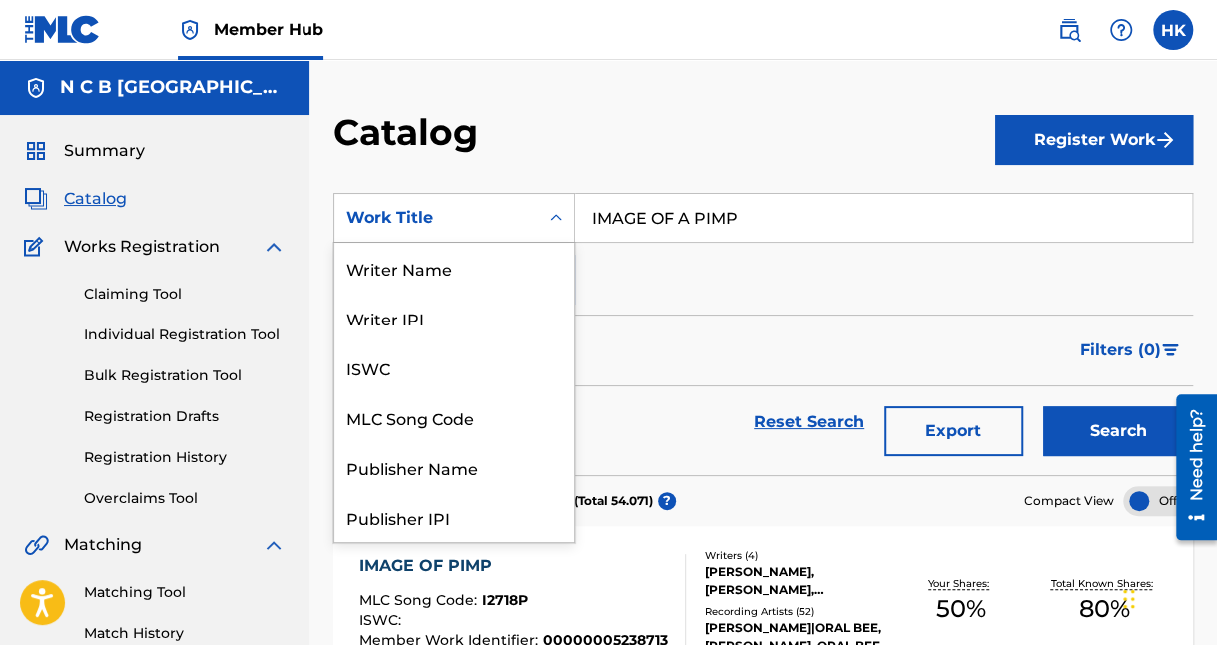
click at [562, 208] on icon "Search Form" at bounding box center [556, 218] width 20 height 20
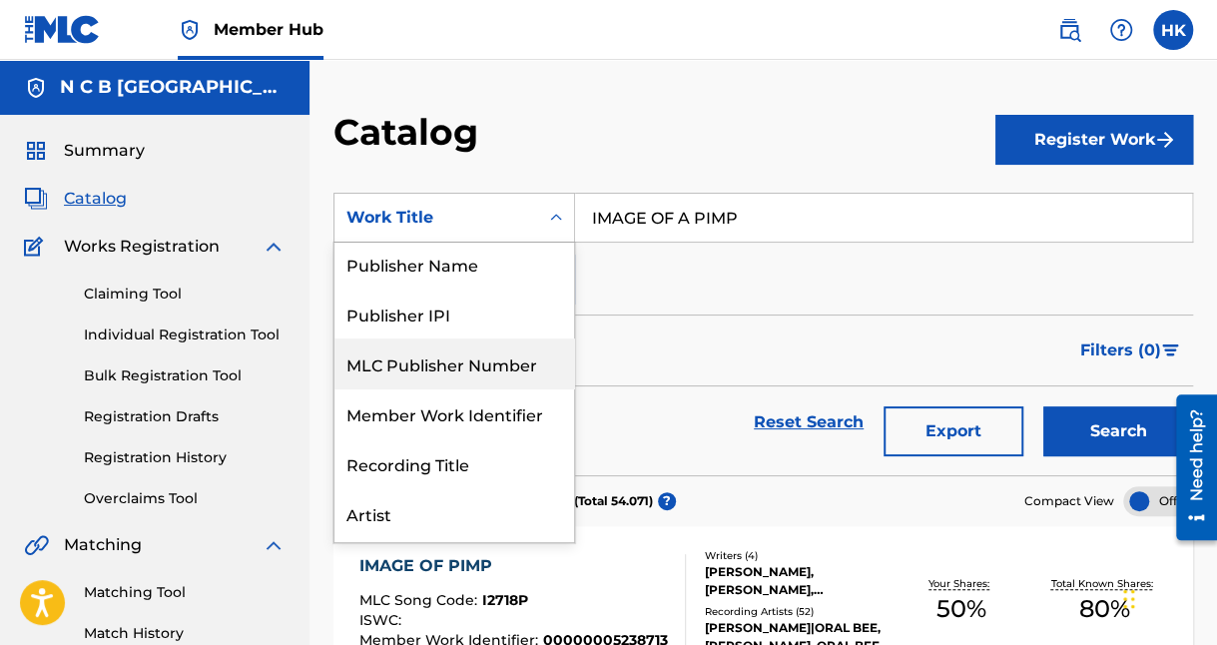
scroll to position [100, 0]
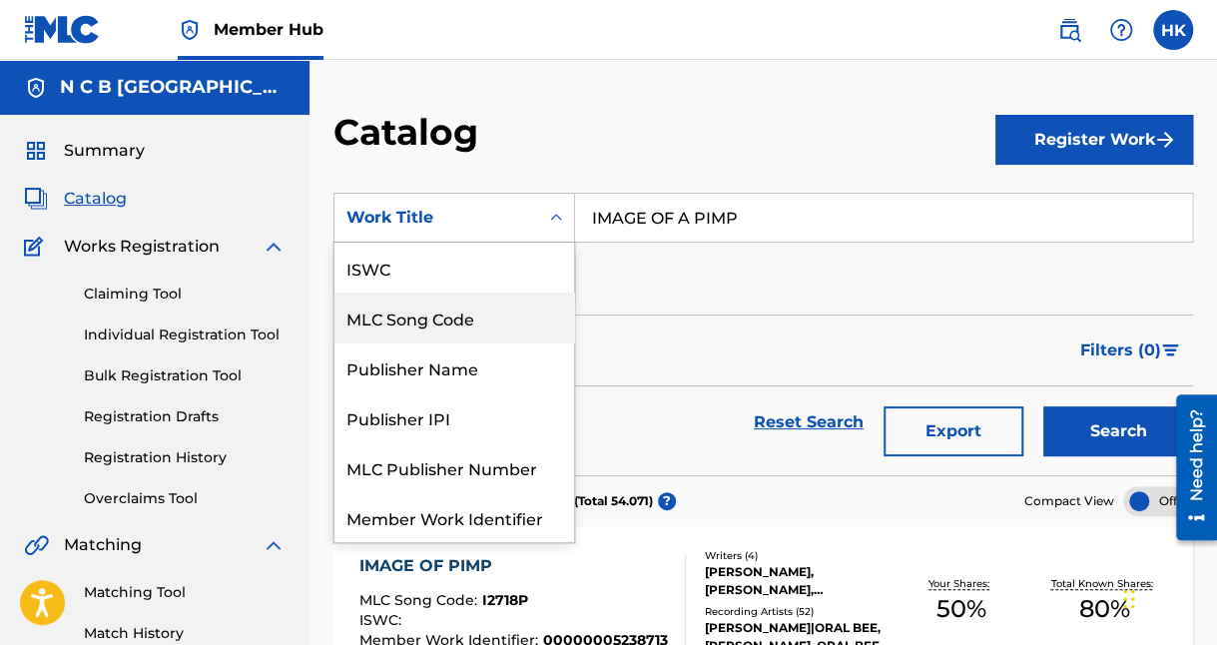
click at [510, 312] on div "MLC Song Code" at bounding box center [454, 318] width 240 height 50
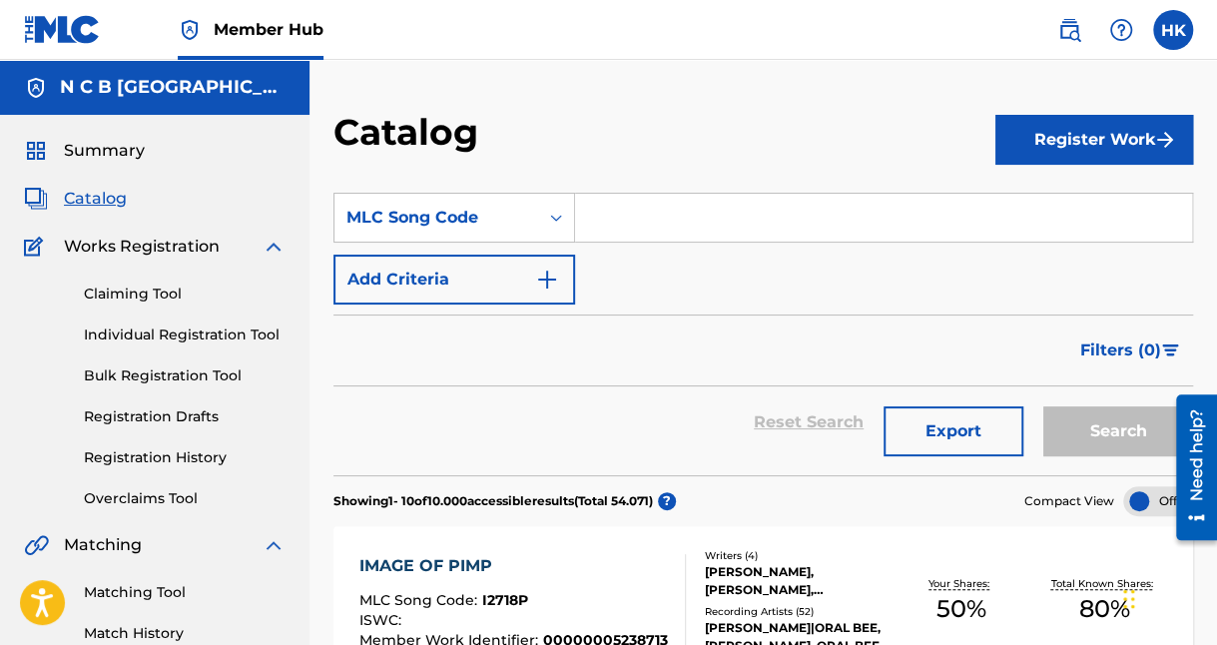
click at [722, 222] on input "Search Form" at bounding box center [883, 218] width 617 height 48
paste input "OC3LAZ"
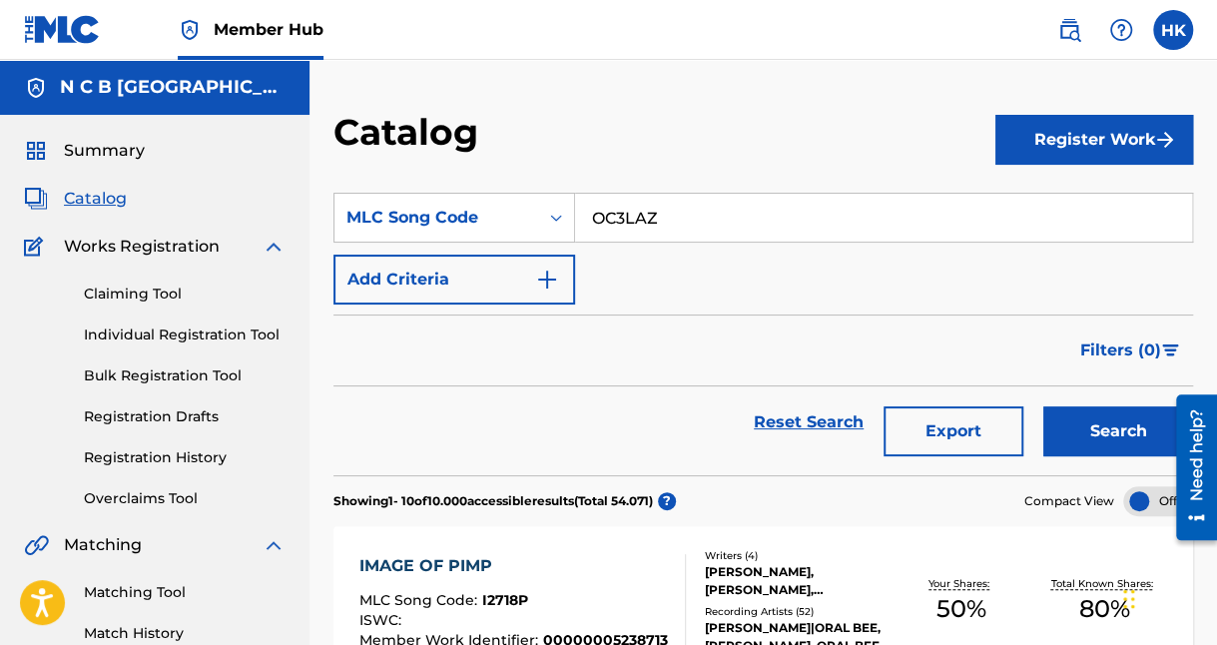
type input "OC3LAZ"
click at [1043, 406] on button "Search" at bounding box center [1118, 431] width 150 height 50
